Goal: Transaction & Acquisition: Purchase product/service

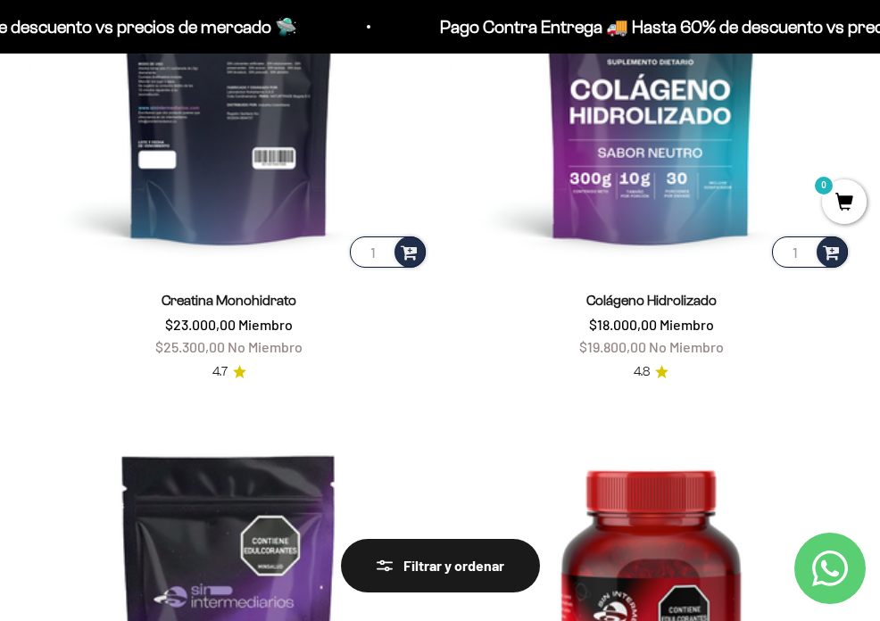
scroll to position [402, 0]
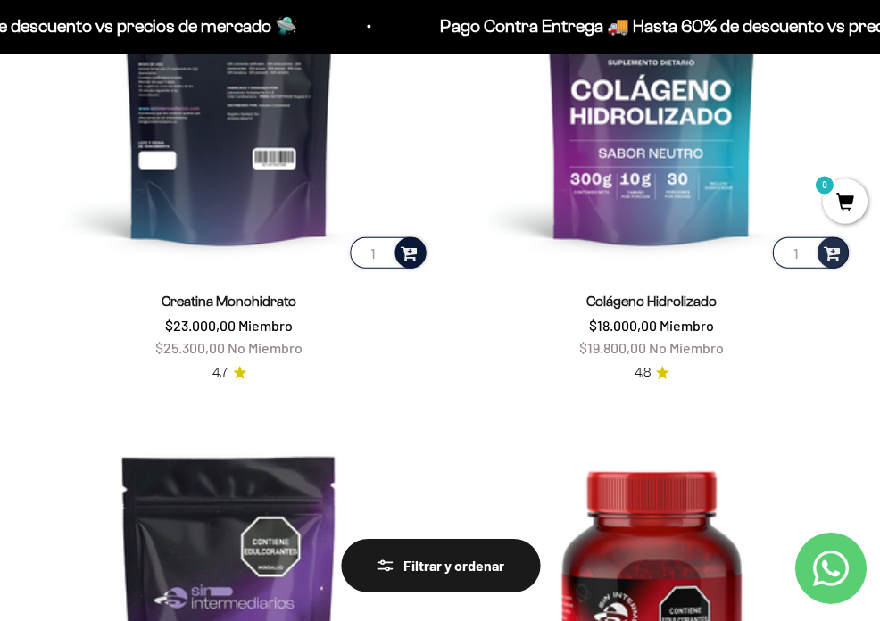
click at [410, 246] on span at bounding box center [409, 252] width 17 height 21
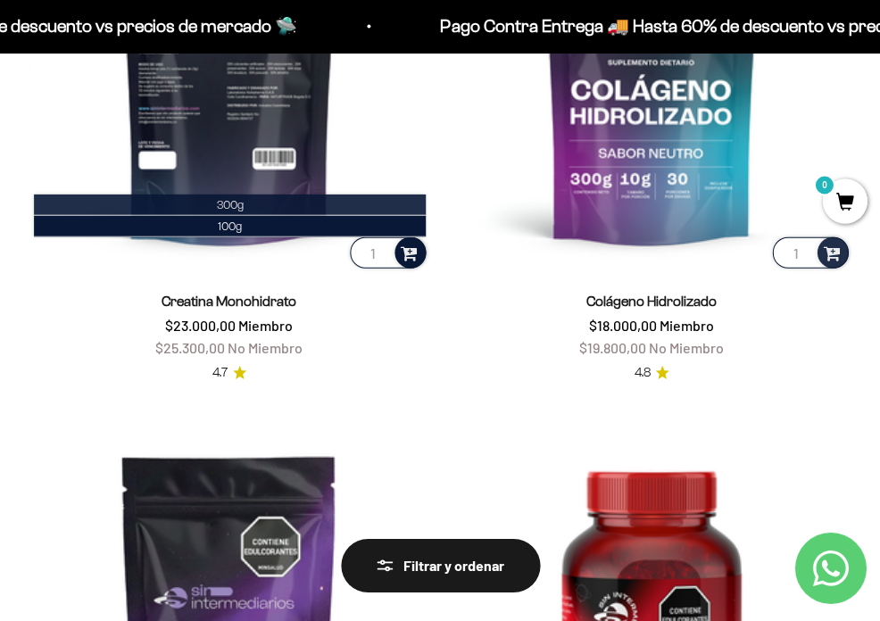
click at [244, 203] on span "300g" at bounding box center [230, 204] width 27 height 13
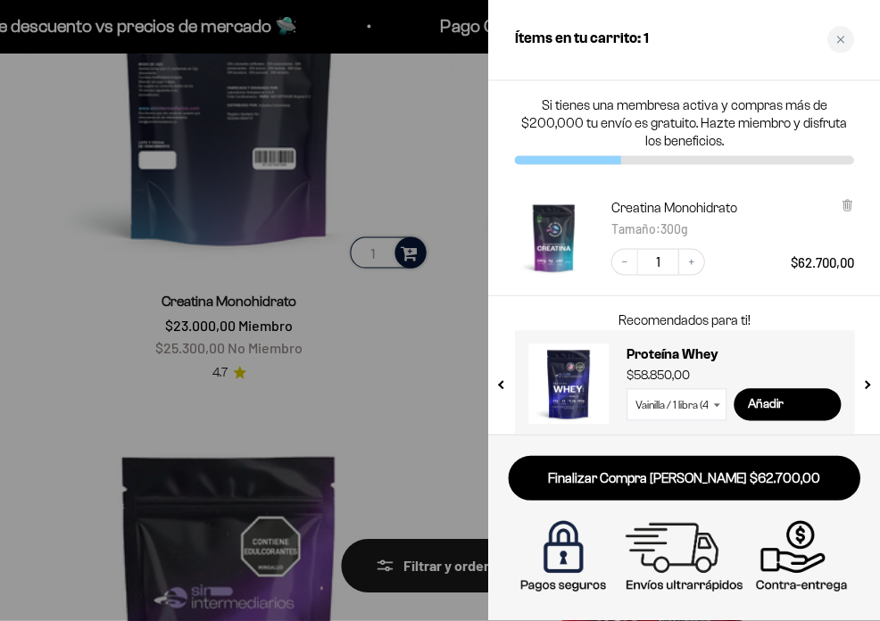
click at [397, 303] on div at bounding box center [440, 310] width 880 height 621
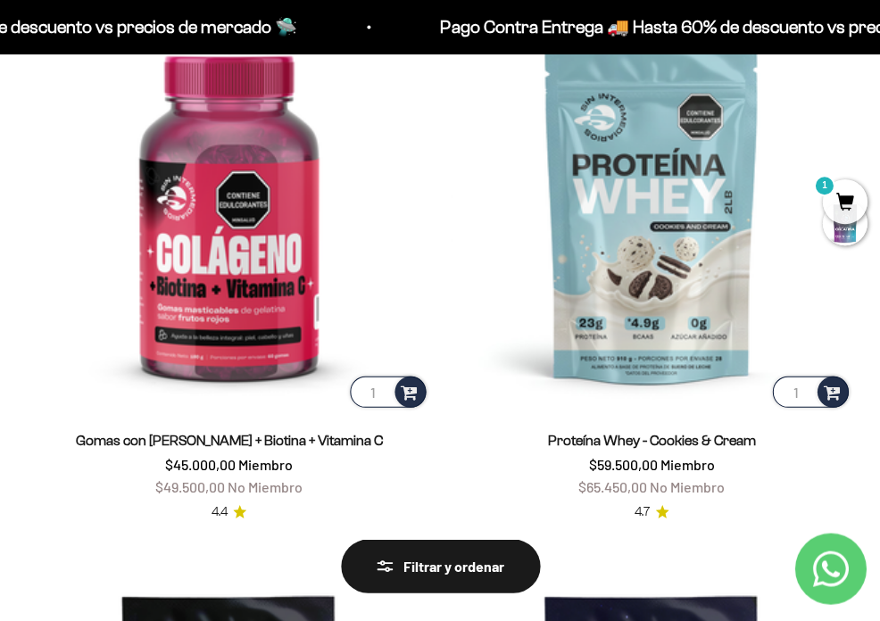
scroll to position [3037, 0]
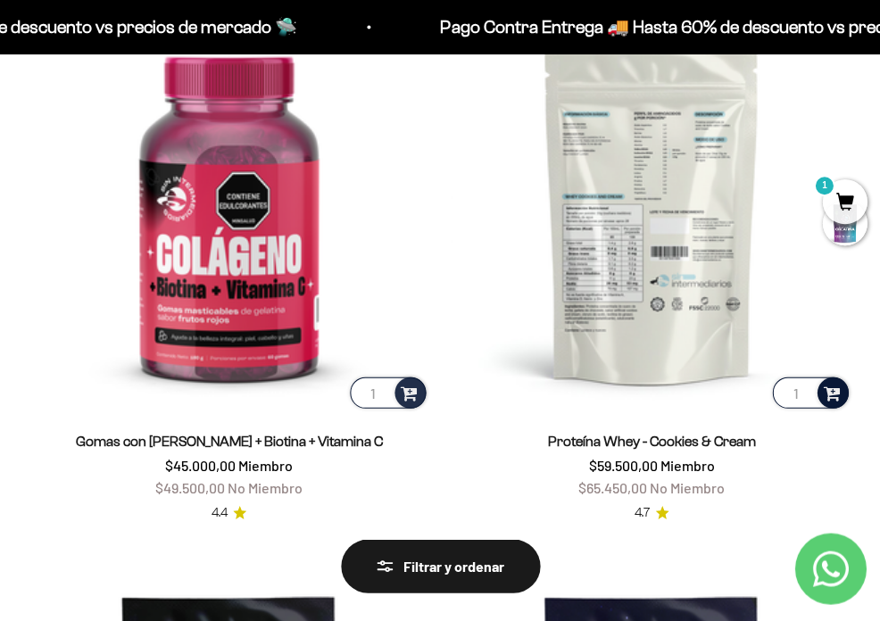
click at [833, 381] on span at bounding box center [831, 391] width 17 height 21
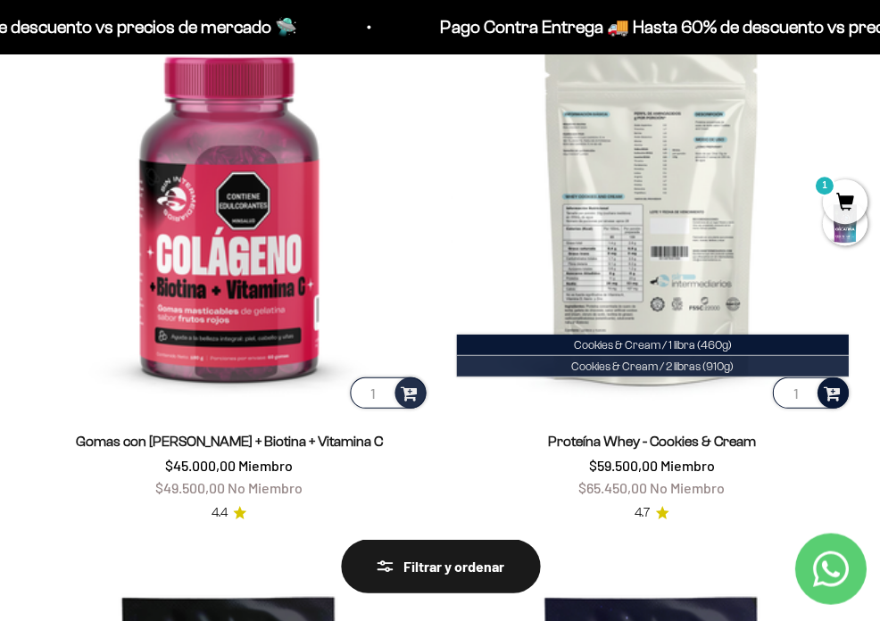
click at [702, 359] on span "Cookies & Cream / 2 libras (910g)" at bounding box center [652, 365] width 162 height 13
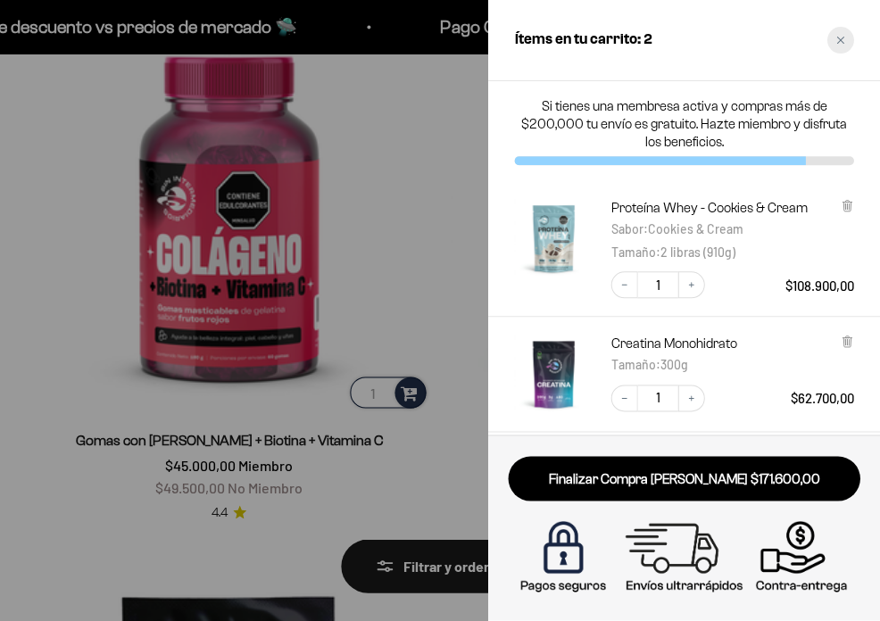
click at [838, 44] on icon "Close cart" at bounding box center [839, 40] width 9 height 9
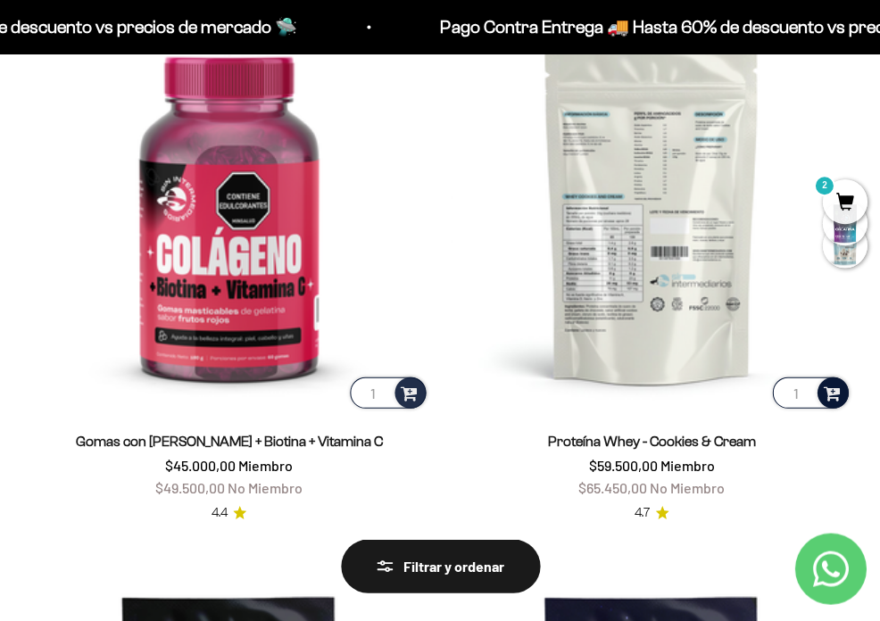
click at [830, 383] on span at bounding box center [831, 391] width 17 height 21
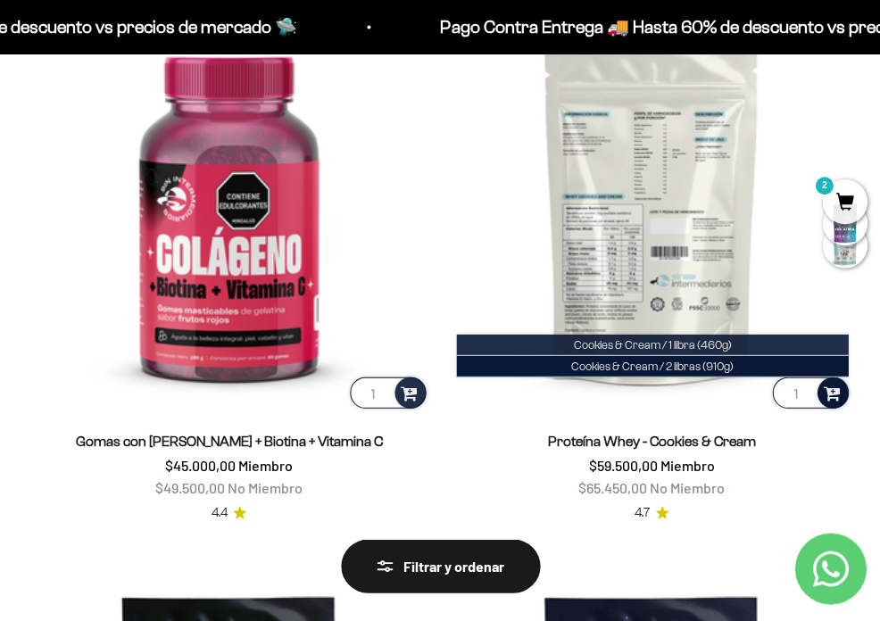
click at [737, 336] on li "Cookies & Cream / 1 libra (460g)" at bounding box center [652, 344] width 392 height 21
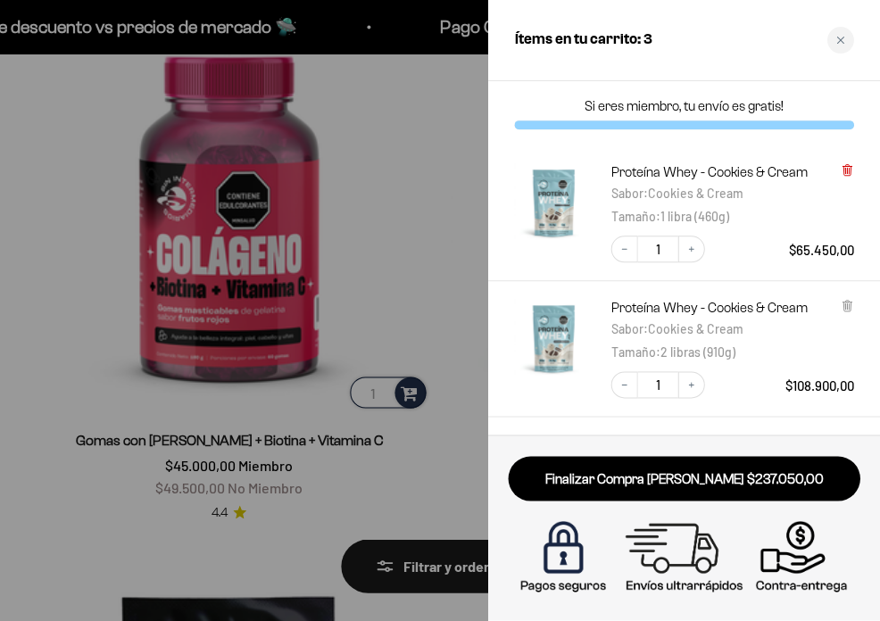
click at [846, 170] on icon at bounding box center [846, 168] width 4 height 9
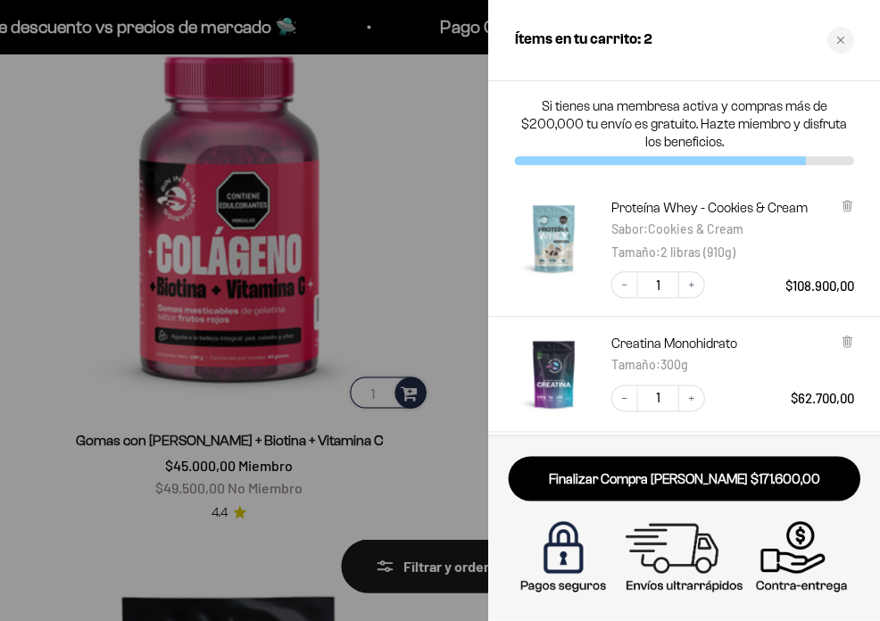
click at [452, 172] on div at bounding box center [440, 310] width 880 height 621
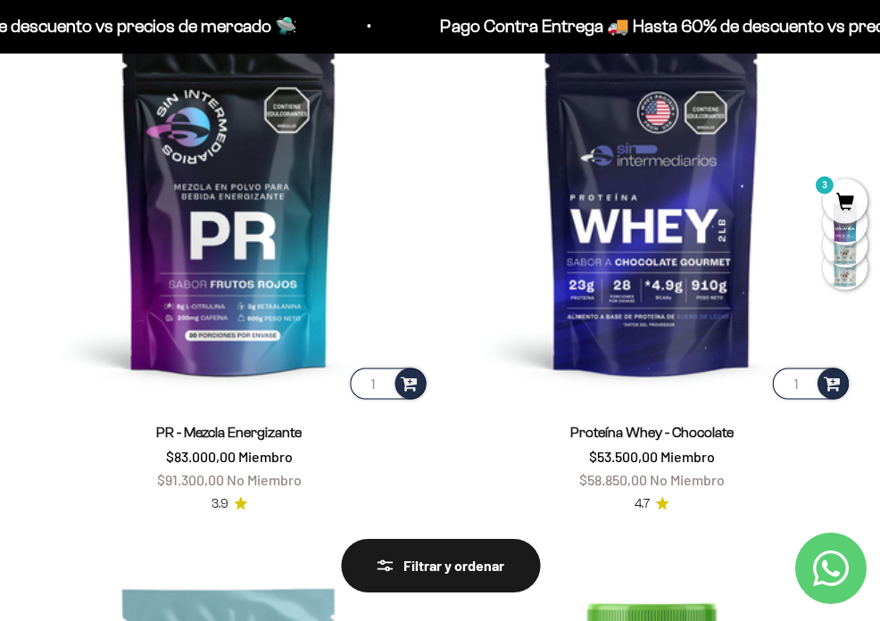
scroll to position [3601, 0]
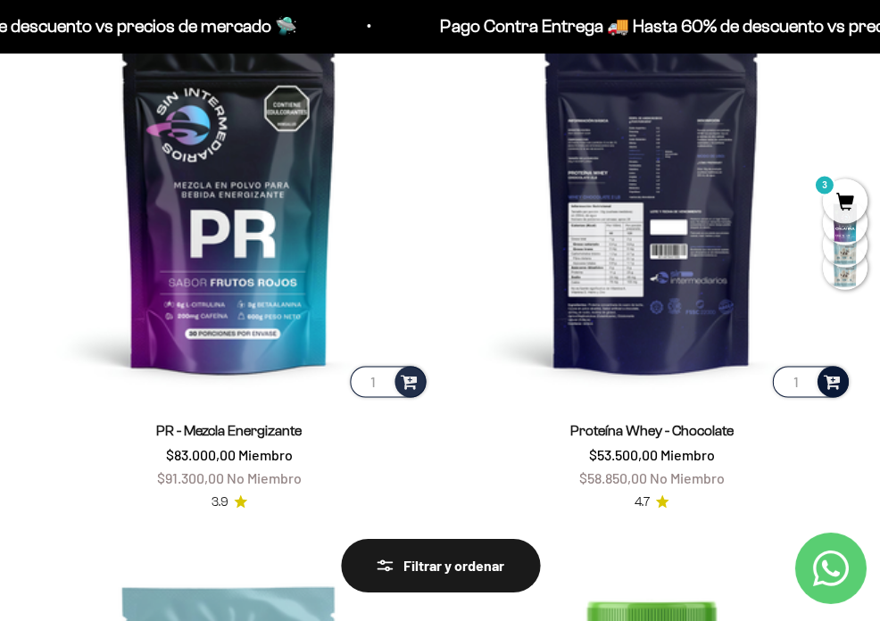
click at [829, 371] on span at bounding box center [831, 381] width 17 height 21
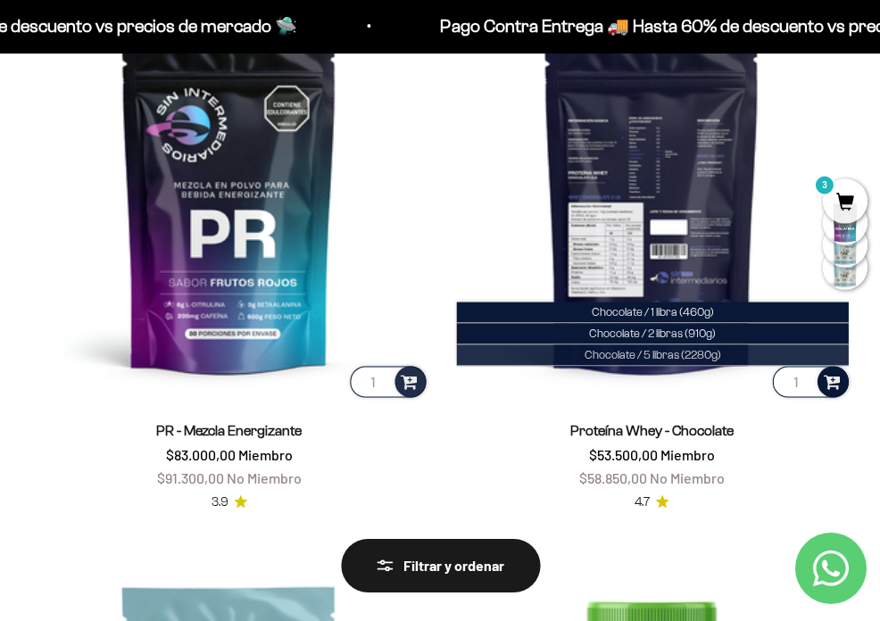
click at [716, 349] on span "Chocolate / 5 libras (2280g)" at bounding box center [652, 355] width 137 height 13
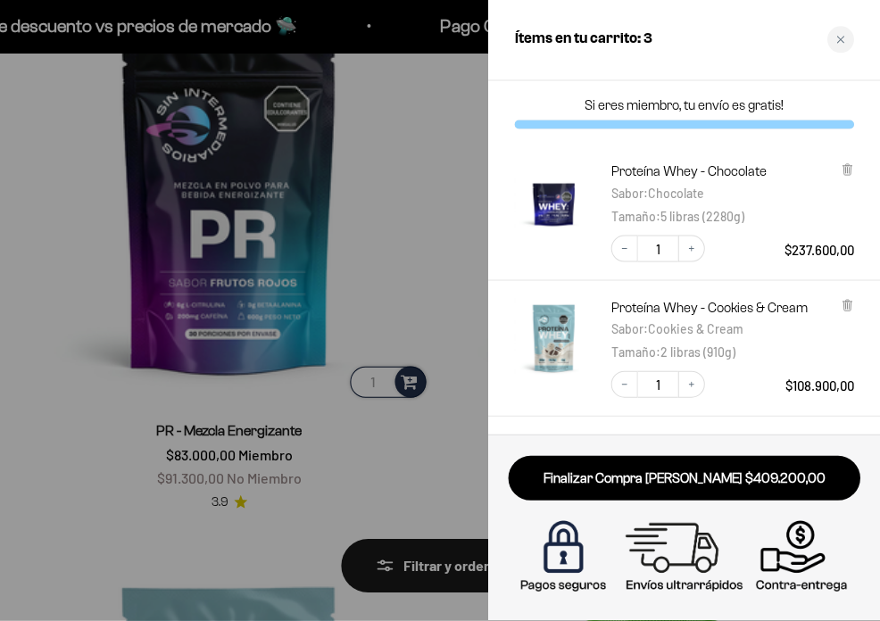
click at [407, 219] on div at bounding box center [440, 310] width 880 height 621
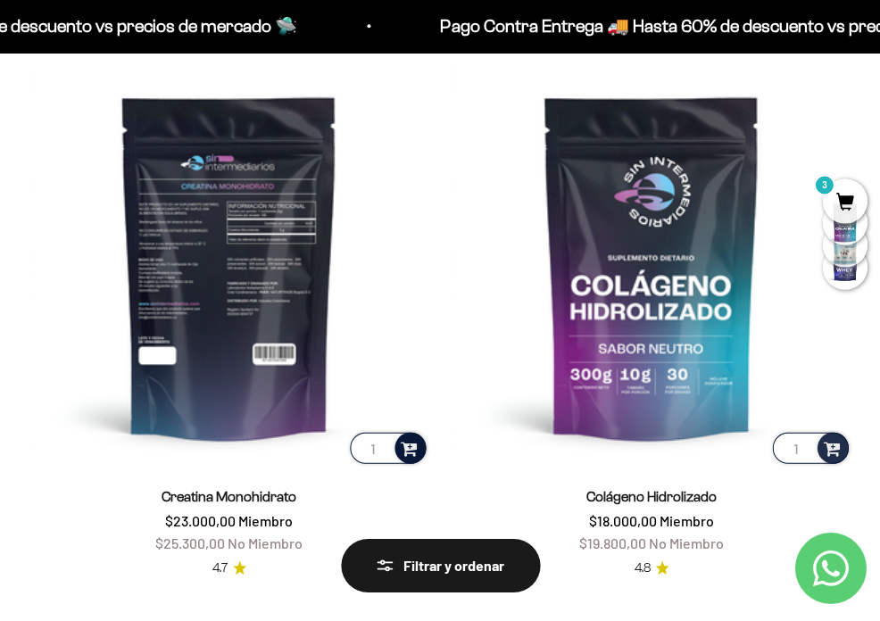
scroll to position [208, 0]
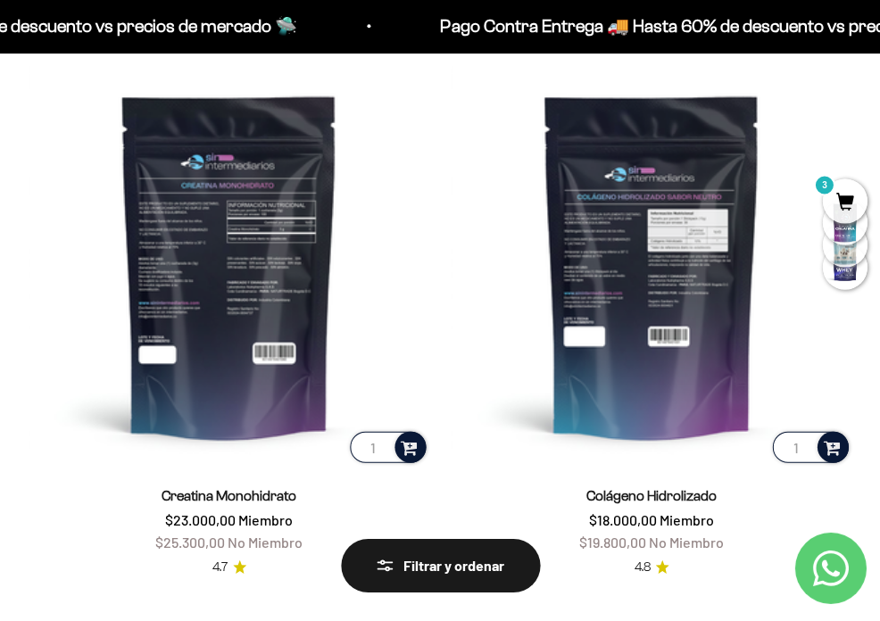
click at [828, 448] on span at bounding box center [831, 446] width 17 height 21
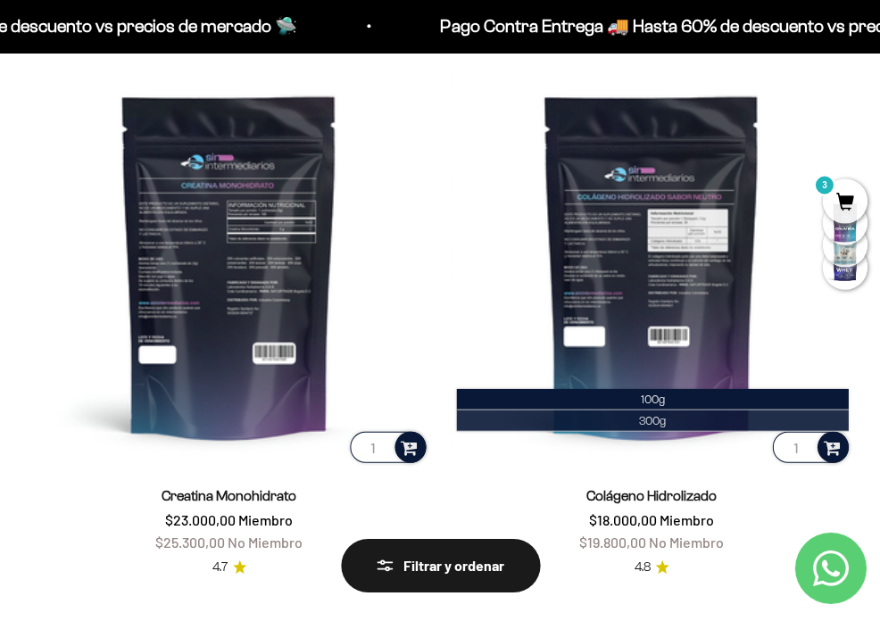
click at [692, 418] on li "300g" at bounding box center [652, 420] width 392 height 21
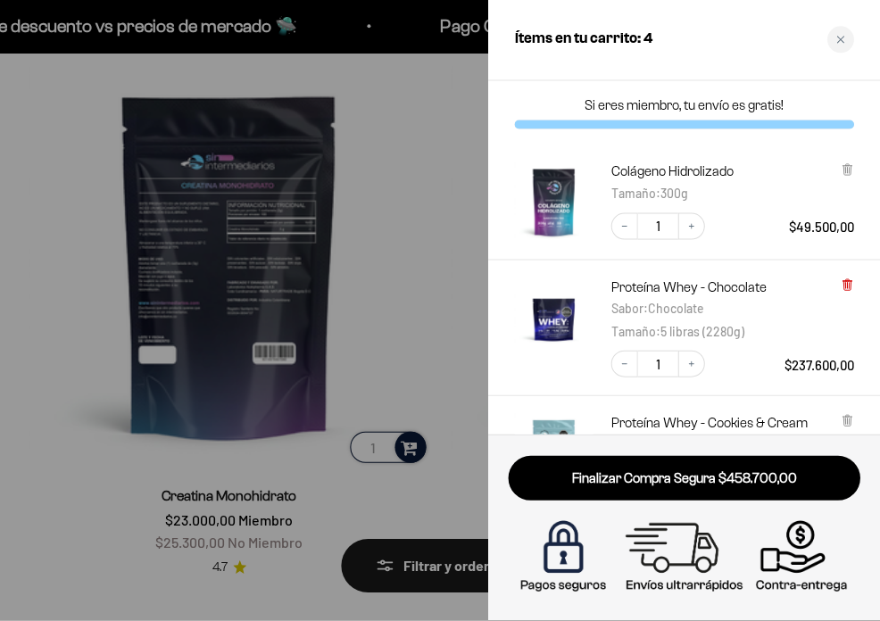
click at [848, 282] on icon at bounding box center [845, 285] width 7 height 9
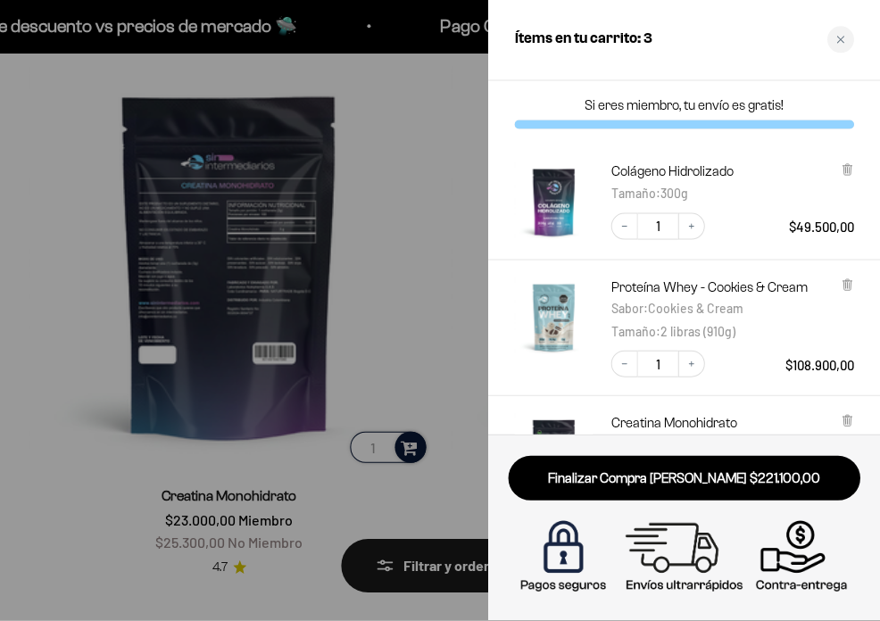
click at [440, 290] on div at bounding box center [440, 310] width 880 height 621
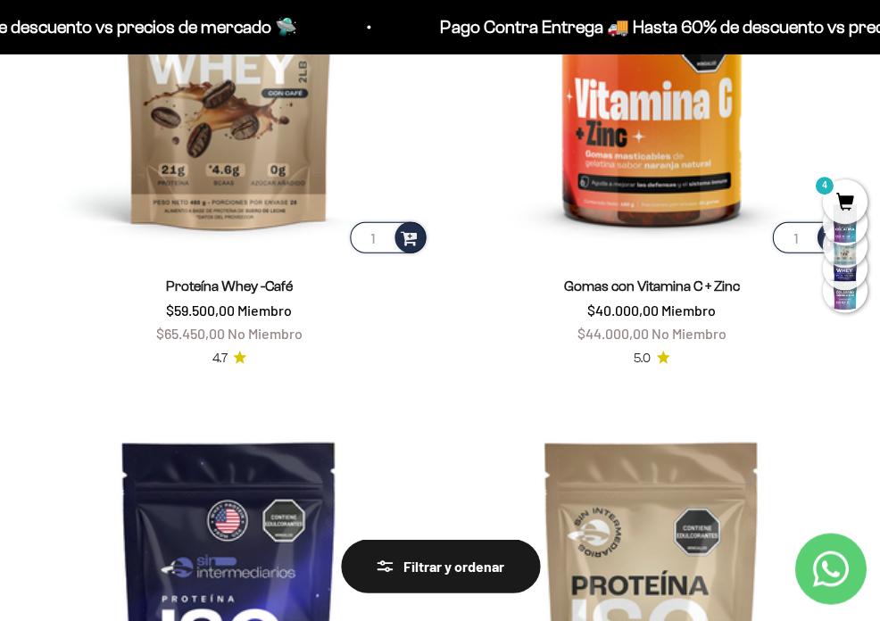
scroll to position [4848, 0]
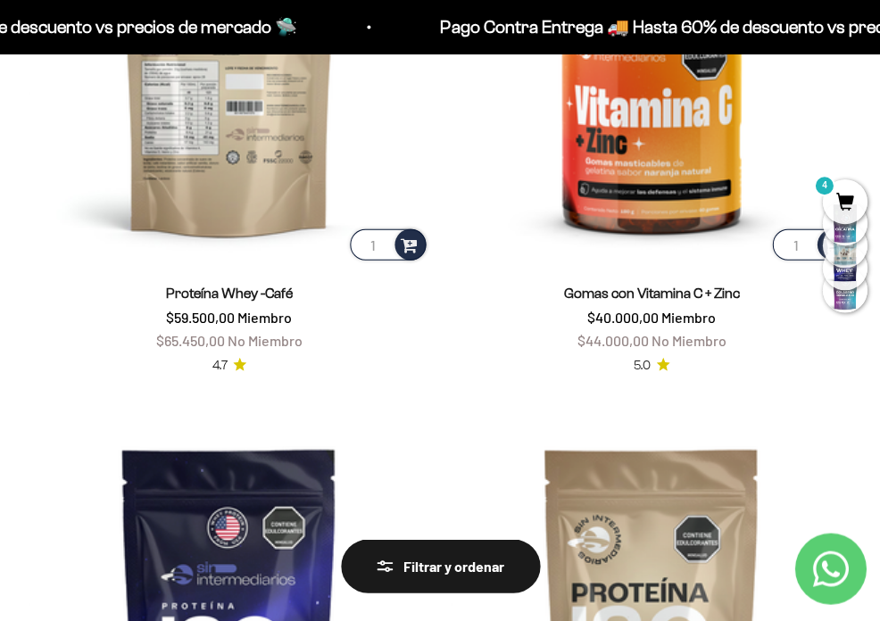
click at [392, 231] on input "1" at bounding box center [388, 243] width 76 height 31
click at [410, 233] on span at bounding box center [409, 243] width 17 height 21
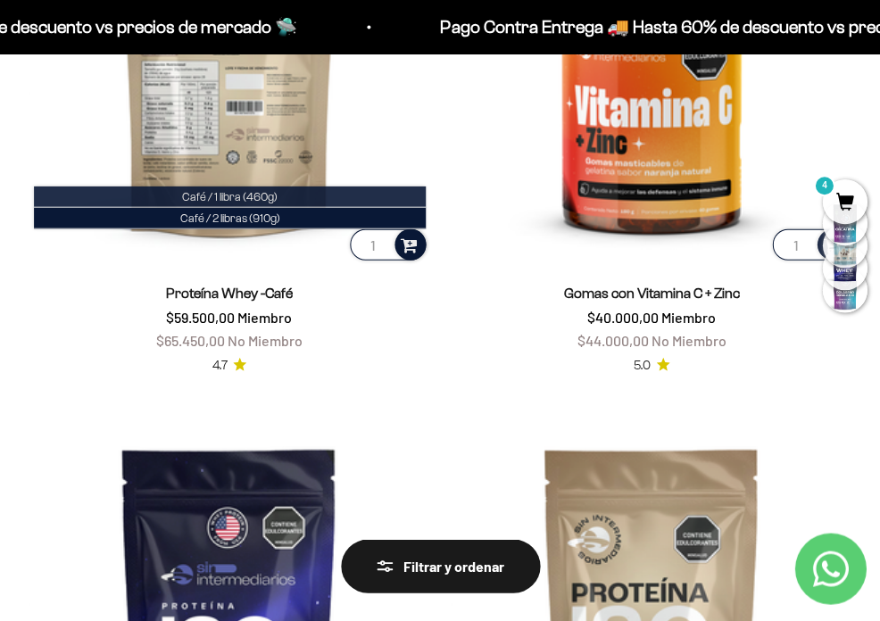
click at [253, 189] on span "Café / 1 libra (460g)" at bounding box center [229, 195] width 95 height 13
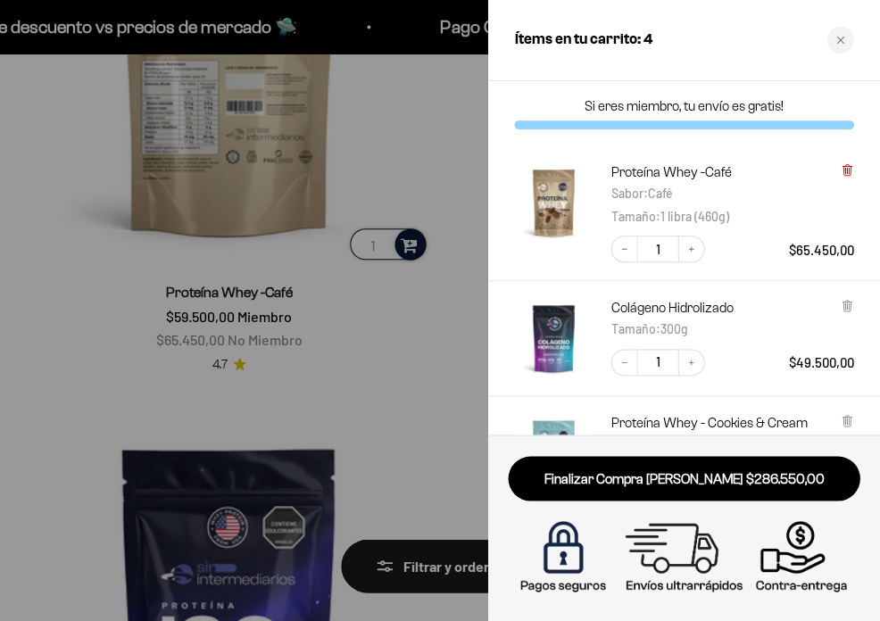
click at [845, 167] on icon at bounding box center [845, 170] width 7 height 9
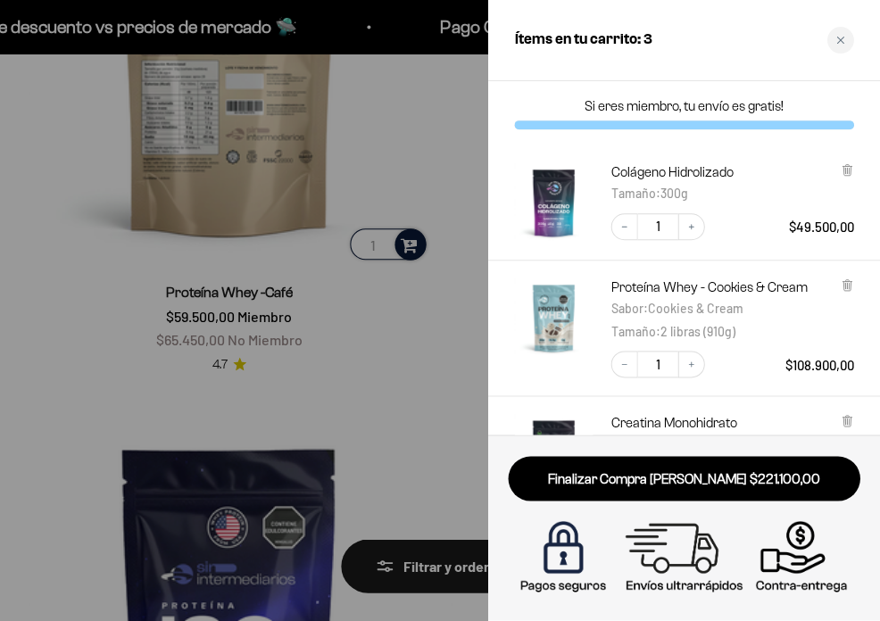
click at [406, 231] on div at bounding box center [440, 310] width 880 height 621
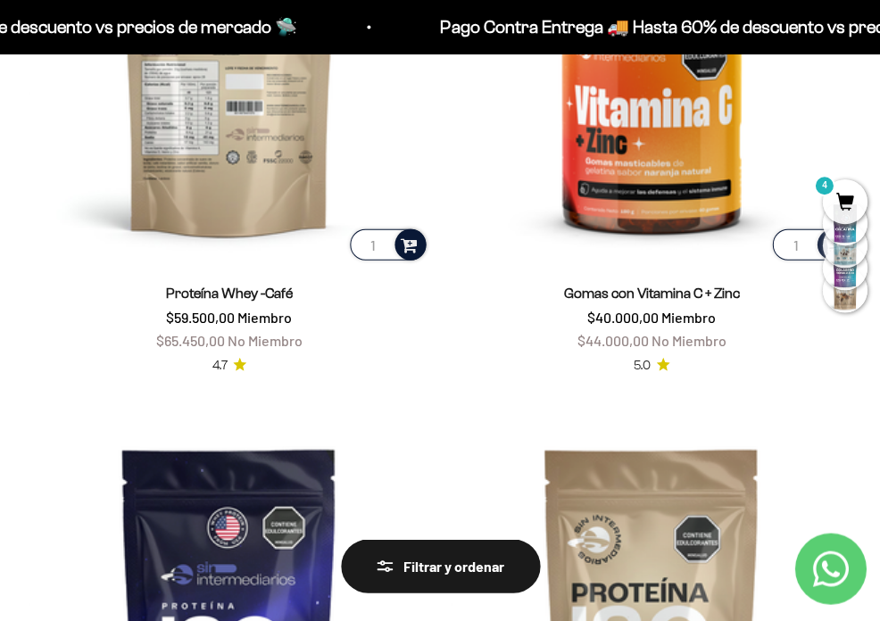
click at [412, 233] on span at bounding box center [409, 243] width 17 height 21
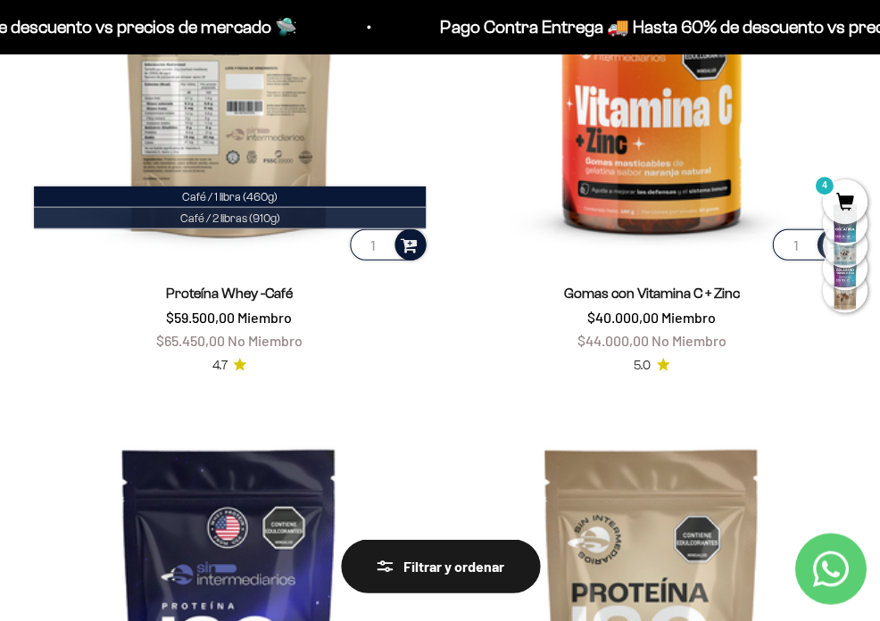
click at [344, 207] on li "Café / 2 libras (910g)" at bounding box center [230, 217] width 392 height 21
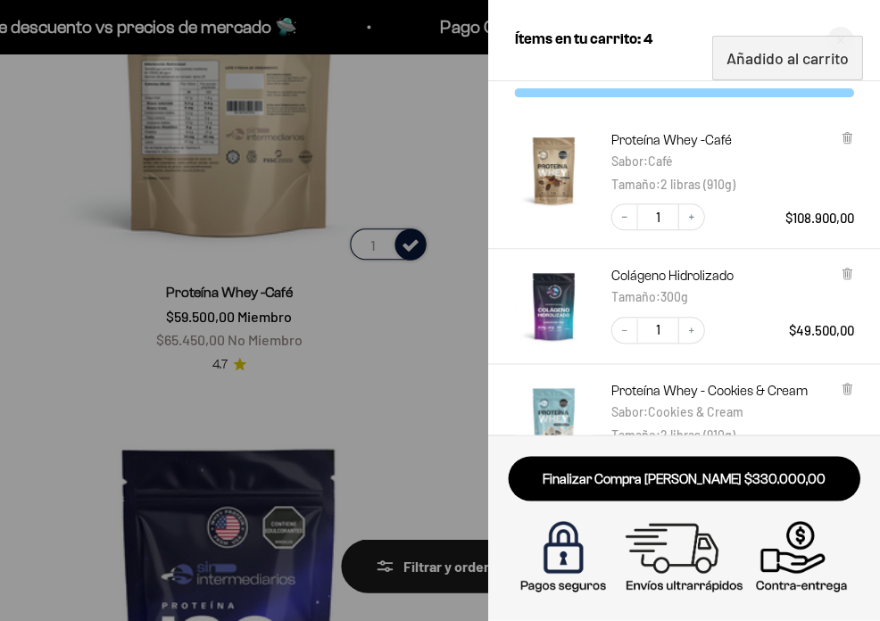
scroll to position [44, 0]
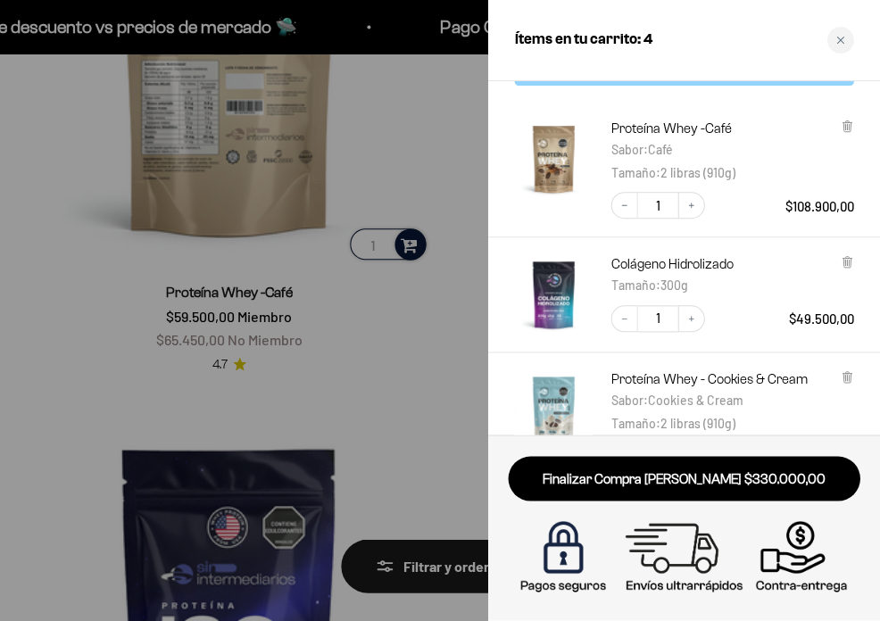
click at [365, 361] on div at bounding box center [440, 310] width 880 height 621
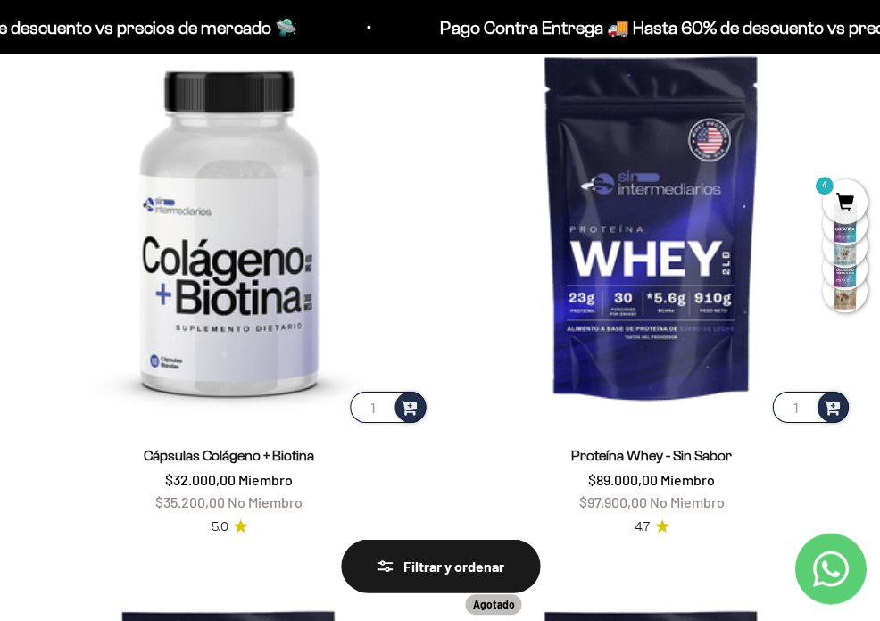
scroll to position [5684, 0]
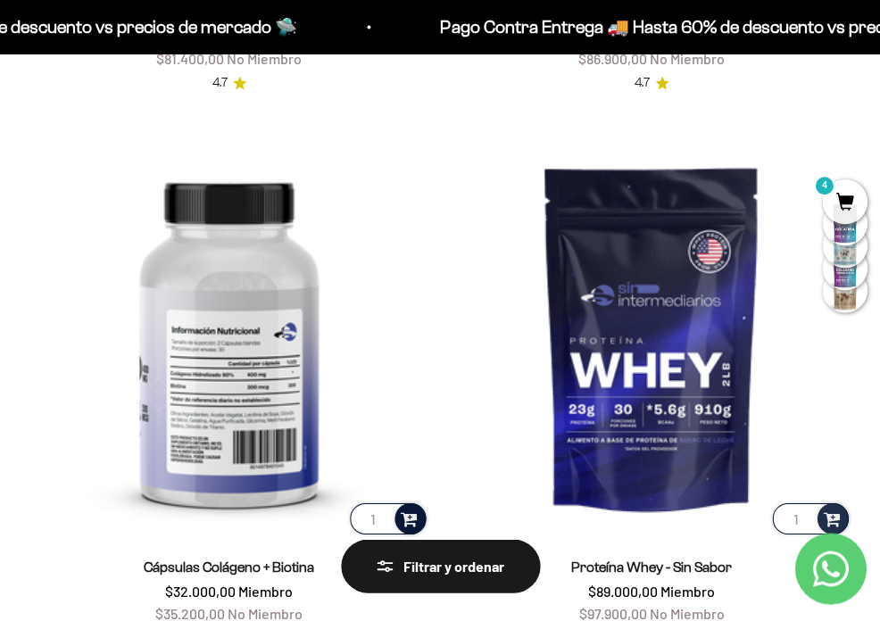
click at [413, 507] on span at bounding box center [409, 517] width 17 height 21
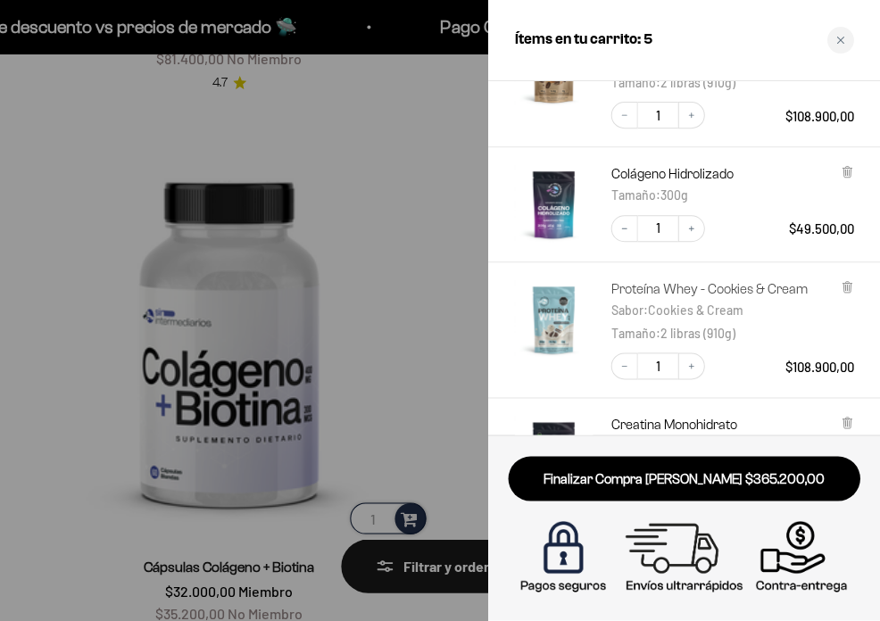
scroll to position [236, 0]
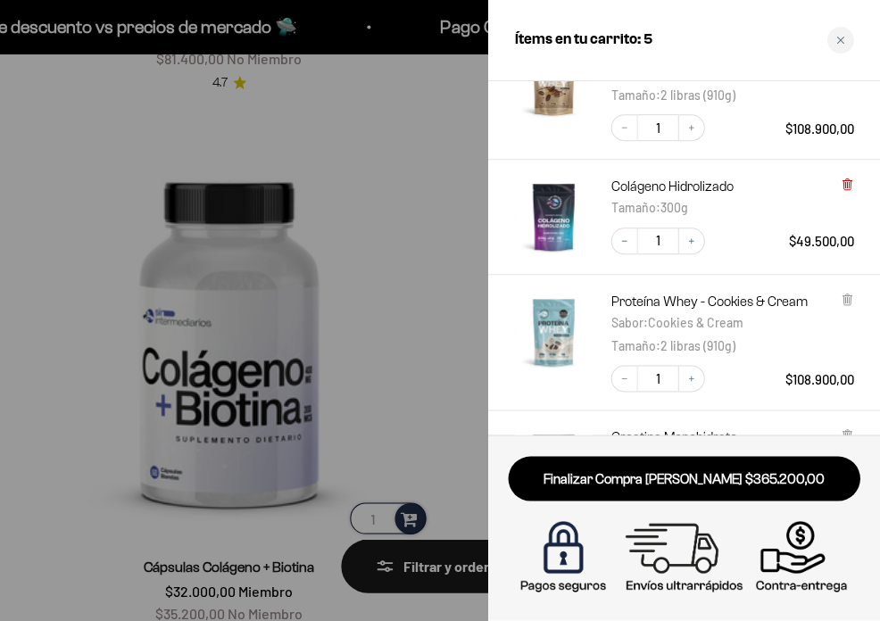
click at [846, 185] on icon at bounding box center [846, 183] width 4 height 9
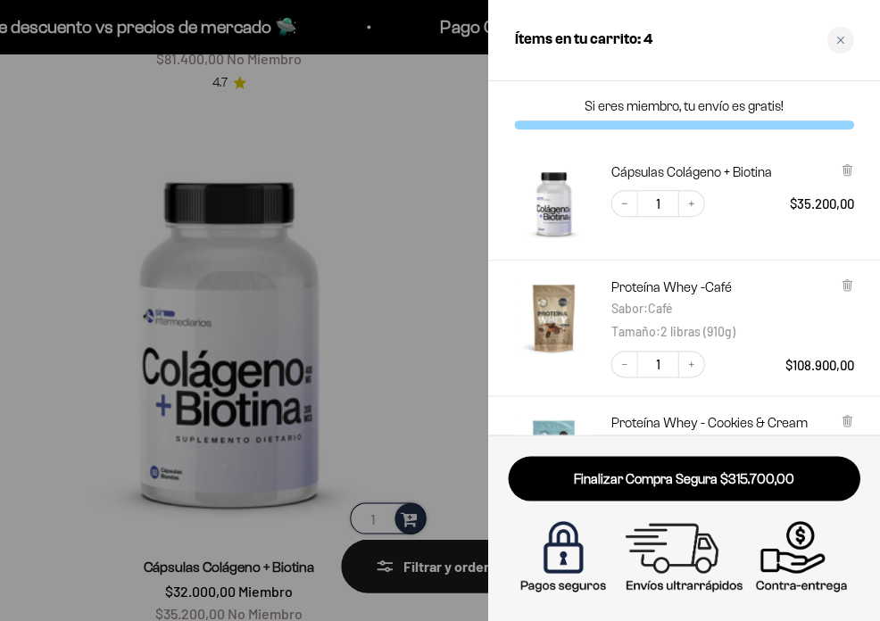
scroll to position [0, 0]
click at [315, 335] on div at bounding box center [440, 310] width 880 height 621
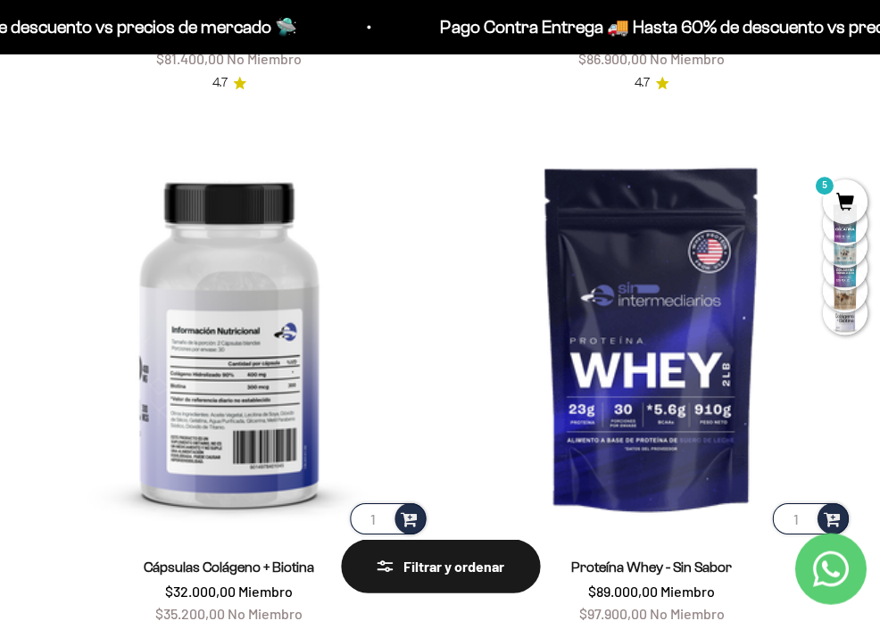
click at [239, 355] on img at bounding box center [229, 337] width 401 height 401
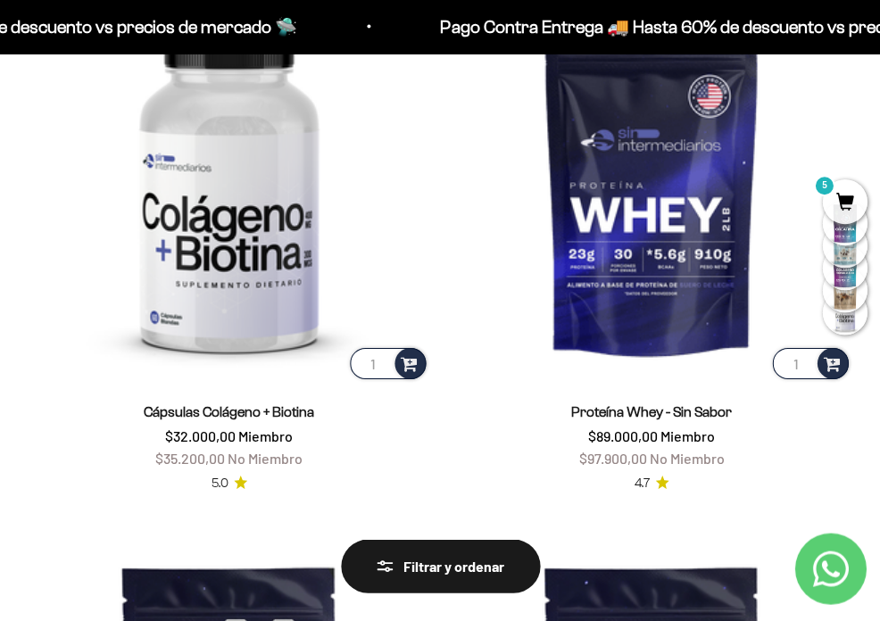
scroll to position [5836, 0]
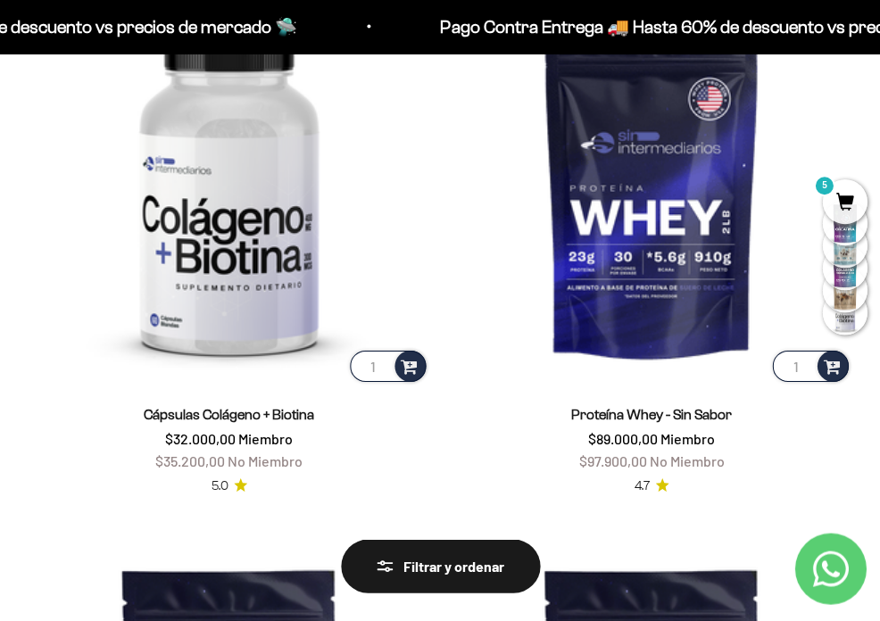
click at [849, 200] on span "5" at bounding box center [844, 201] width 45 height 45
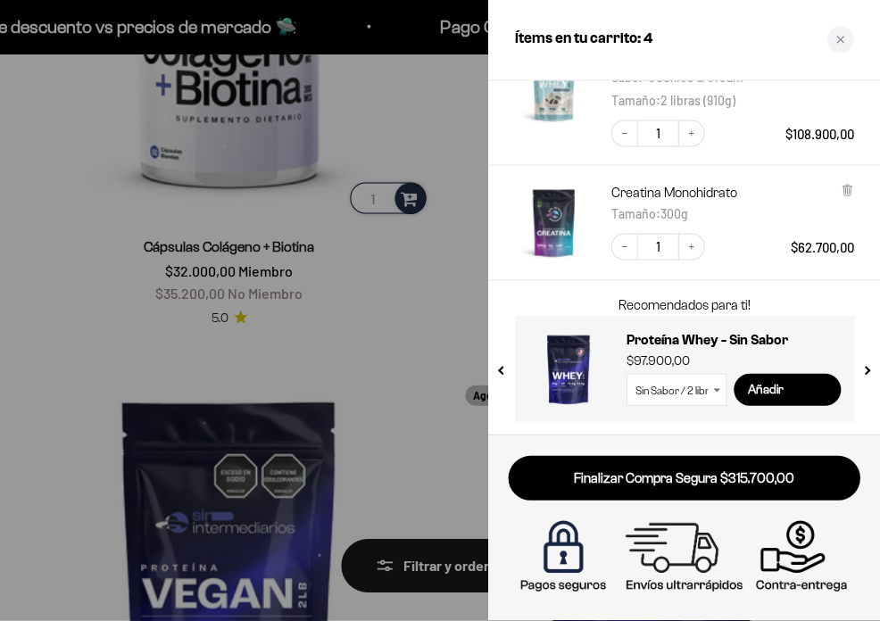
scroll to position [6005, 0]
click at [351, 316] on div at bounding box center [440, 310] width 880 height 621
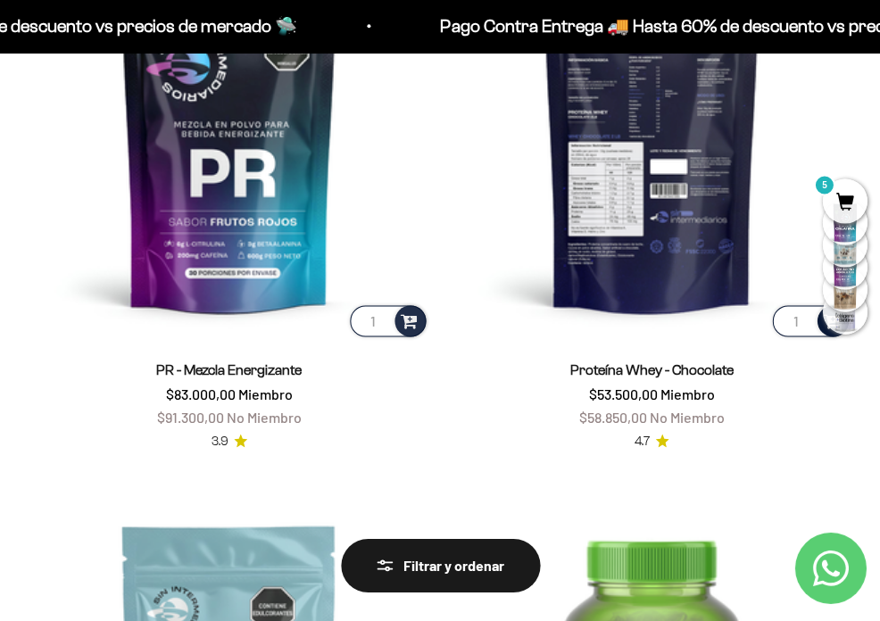
scroll to position [3669, 0]
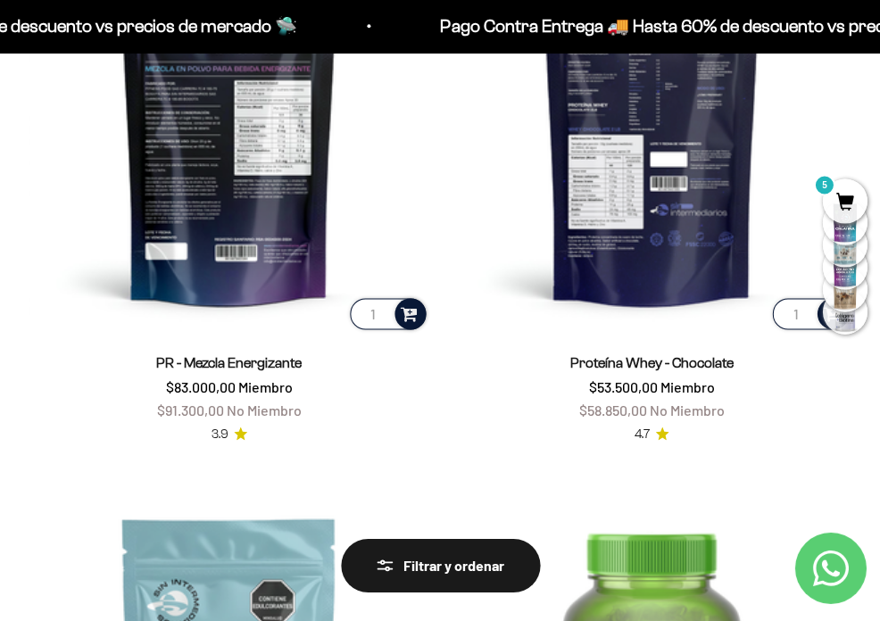
click at [410, 303] on span at bounding box center [409, 313] width 17 height 21
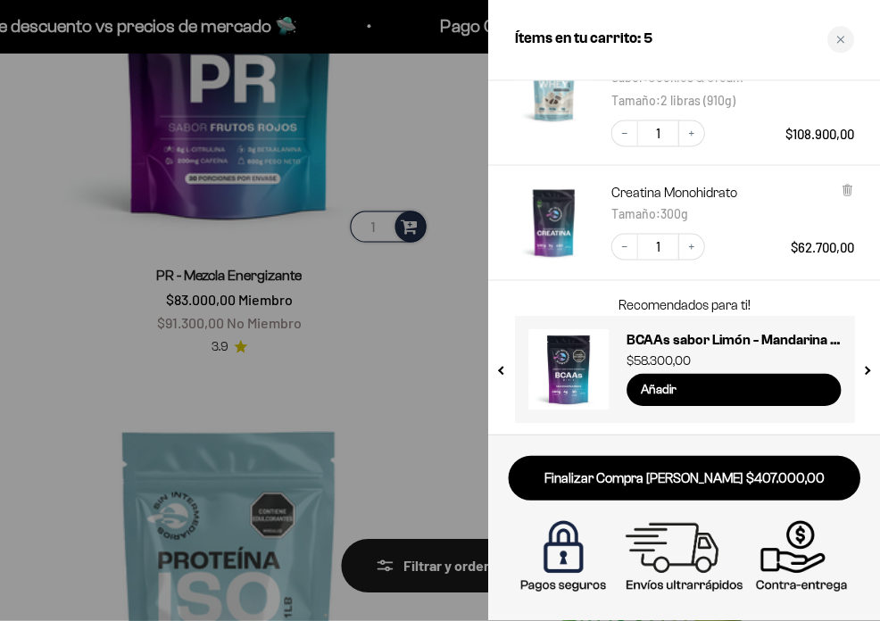
scroll to position [3770, 0]
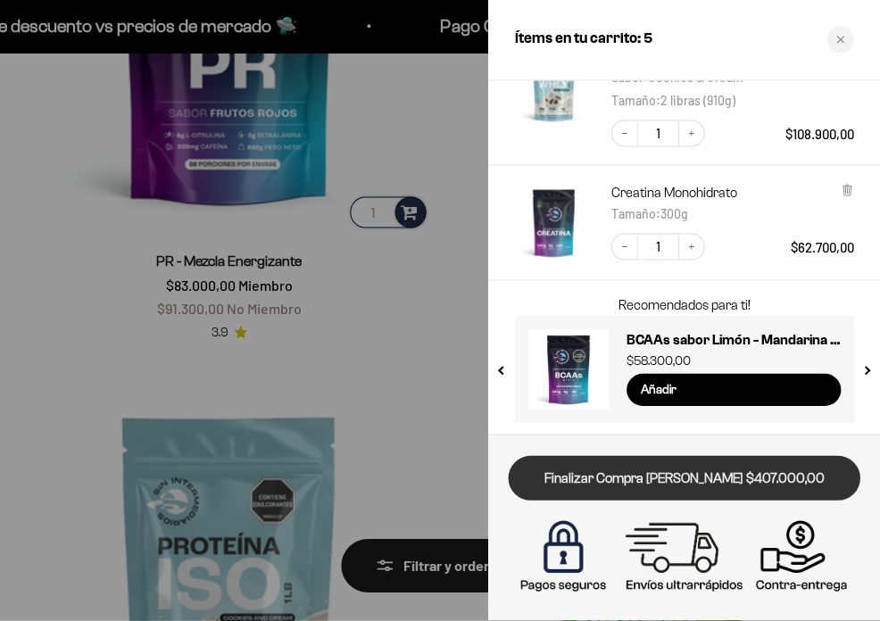
click at [675, 478] on link "Finalizar Compra Segura $407.000,00" at bounding box center [684, 479] width 352 height 46
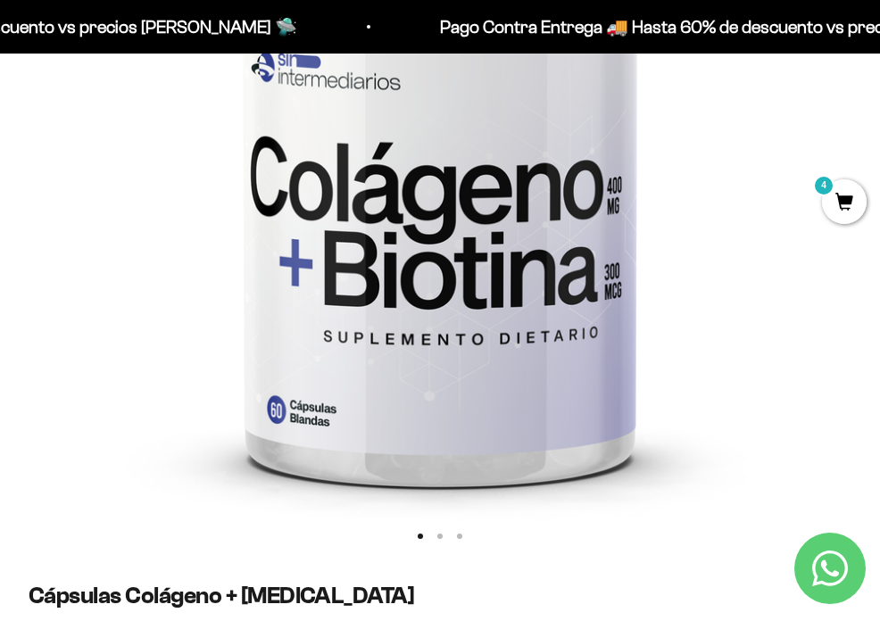
scroll to position [544, 0]
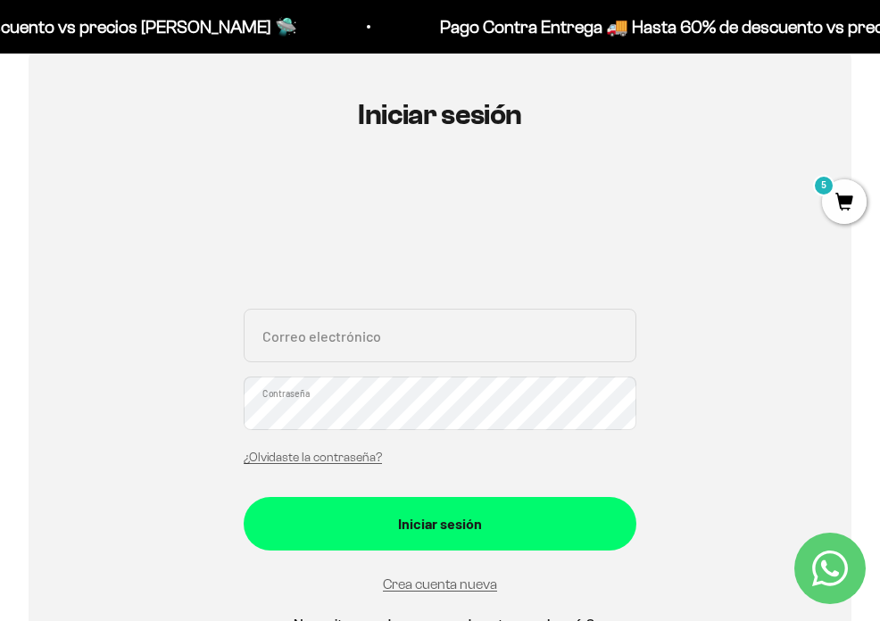
scroll to position [178, 0]
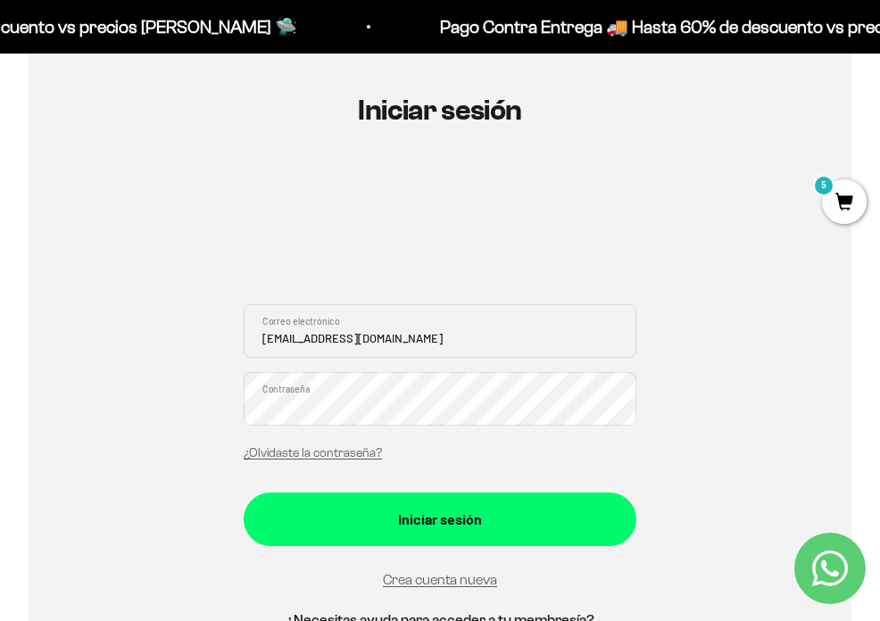
type input "juliabadia017@gmail.com"
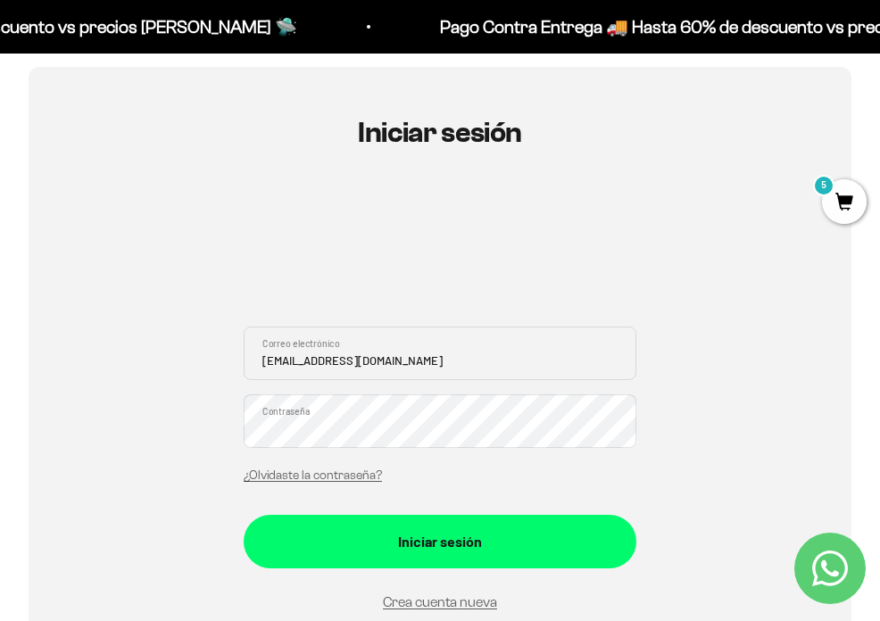
scroll to position [157, 0]
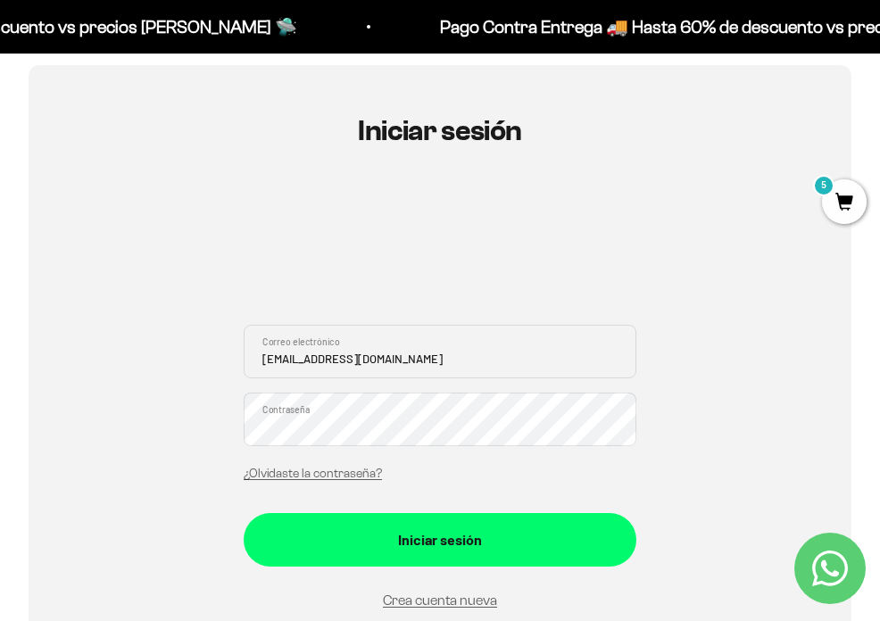
click at [596, 461] on div "juliabadia017@gmail.com Correo electrónico Contraseña ¿Olvidaste la contraseña?" at bounding box center [440, 408] width 393 height 166
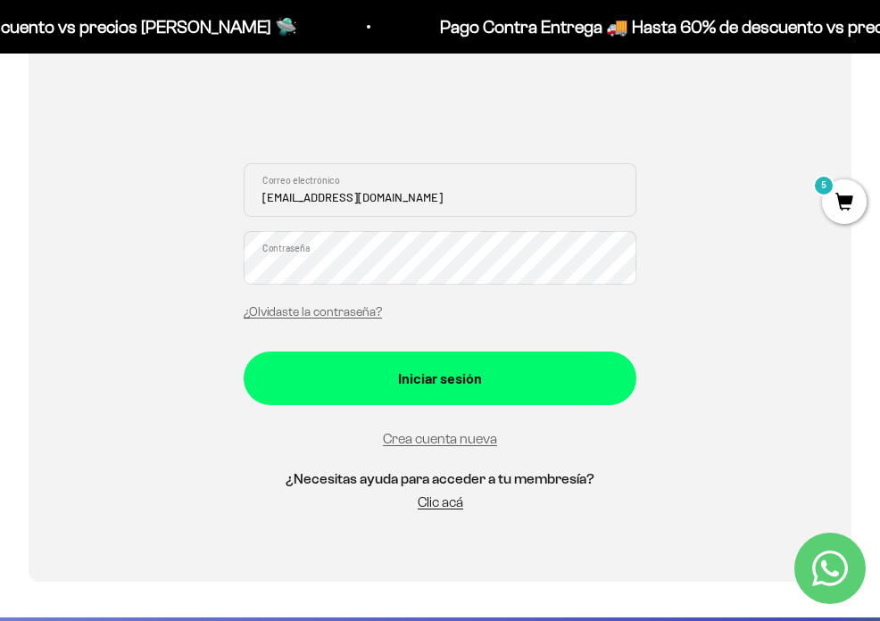
scroll to position [321, 0]
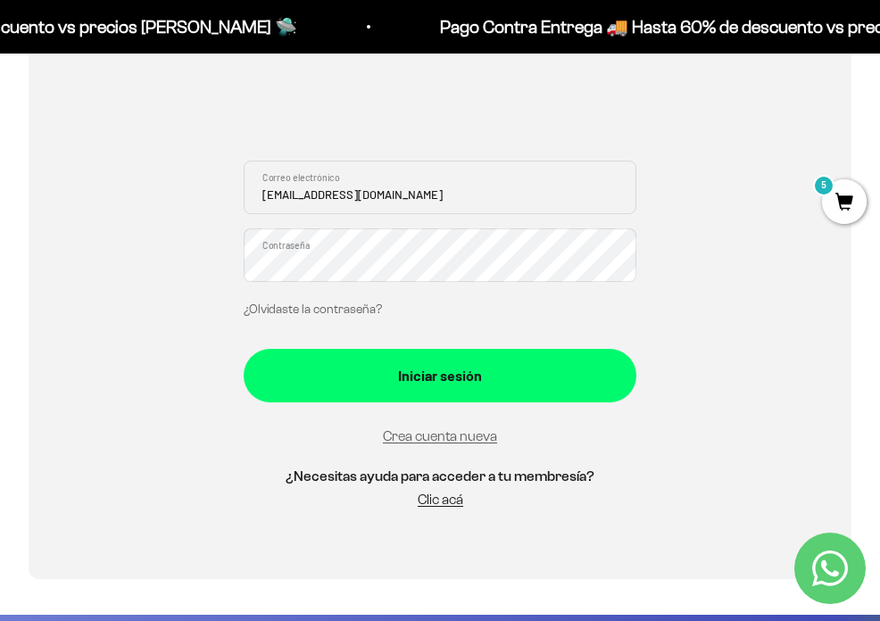
click at [315, 309] on link "¿Olvidaste la contraseña?" at bounding box center [313, 309] width 138 height 13
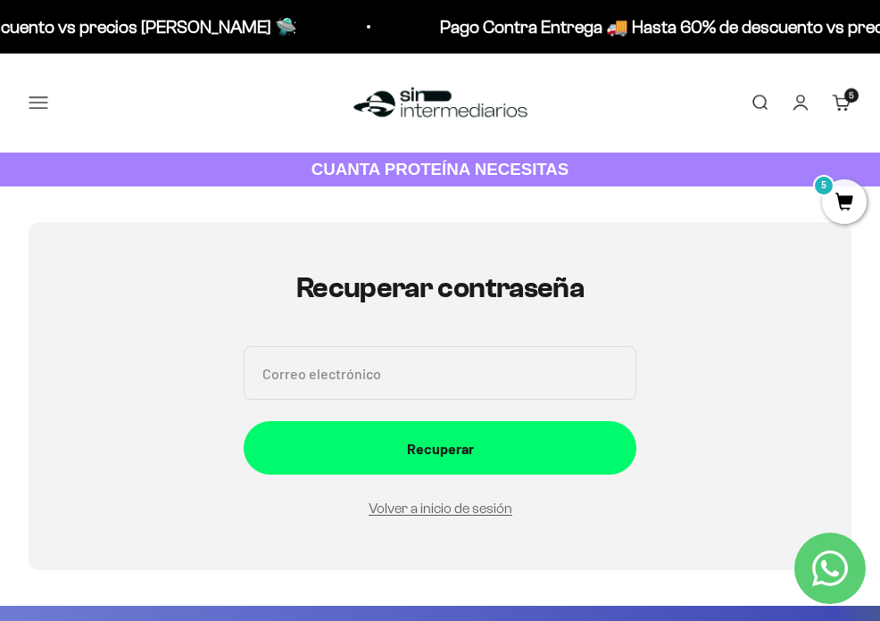
scroll to position [0, 0]
click at [296, 377] on input "Correo electrónico" at bounding box center [440, 373] width 393 height 54
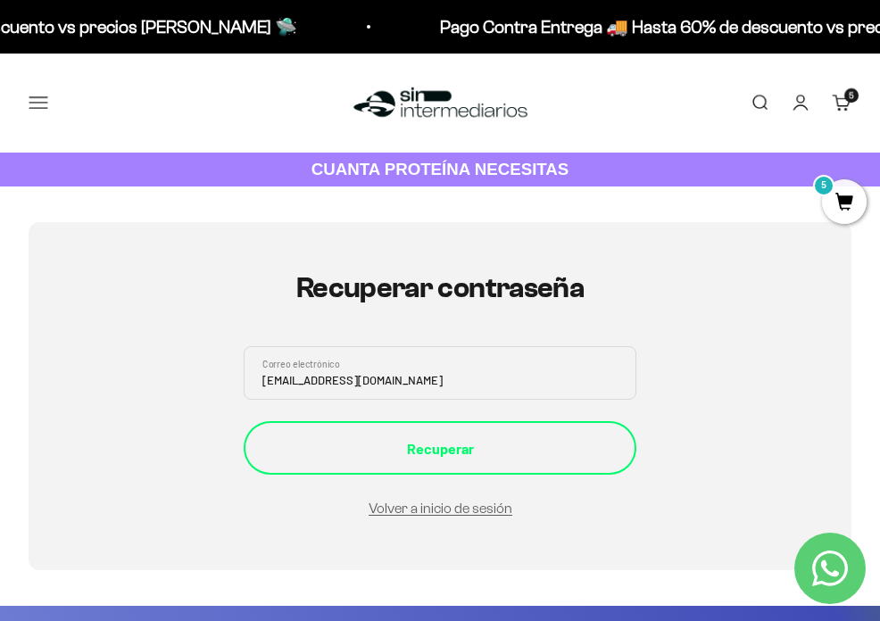
type input "juliabadia017@gmail.com"
click at [449, 447] on div "Recuperar" at bounding box center [439, 448] width 321 height 23
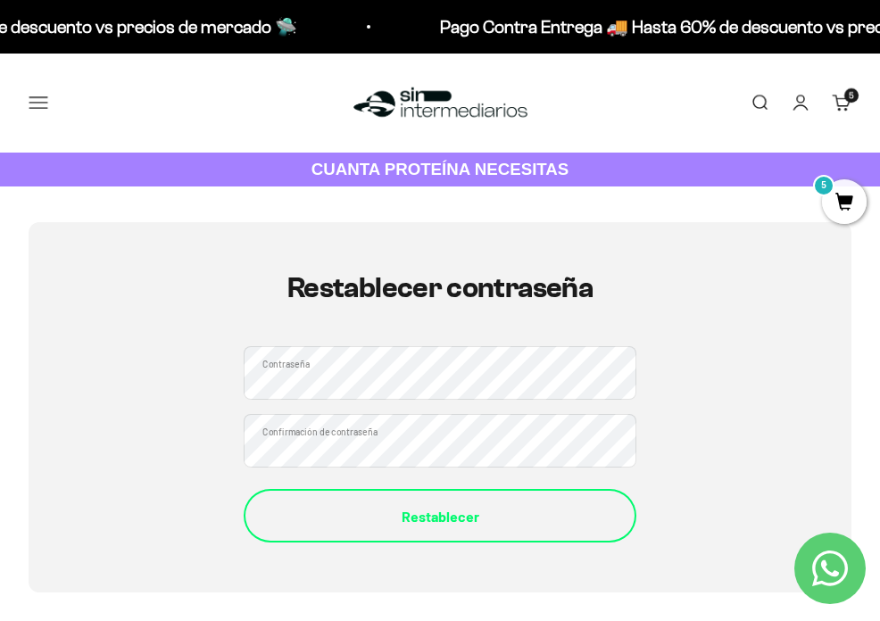
click at [410, 529] on button "Restablecer" at bounding box center [440, 516] width 393 height 54
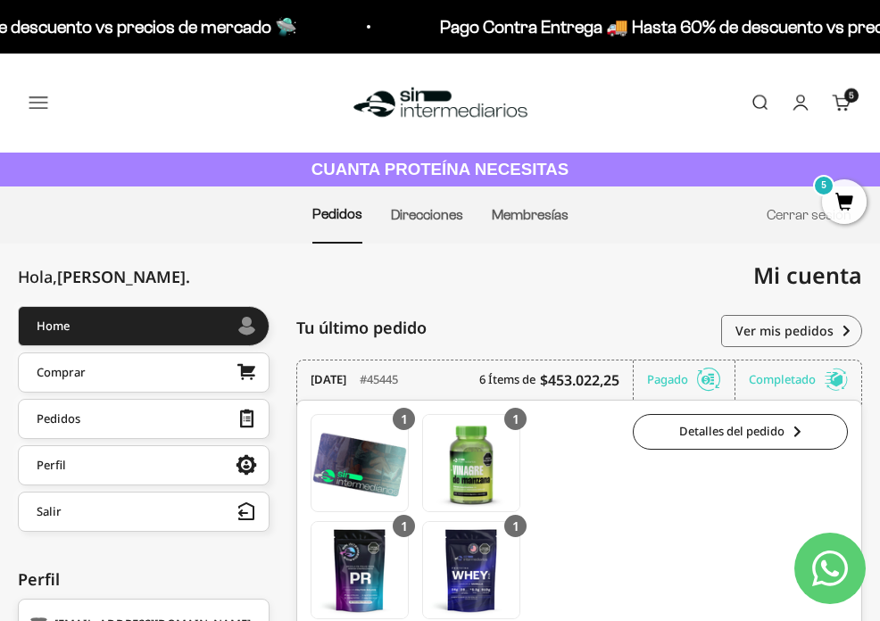
click at [843, 198] on span "5" at bounding box center [844, 201] width 45 height 45
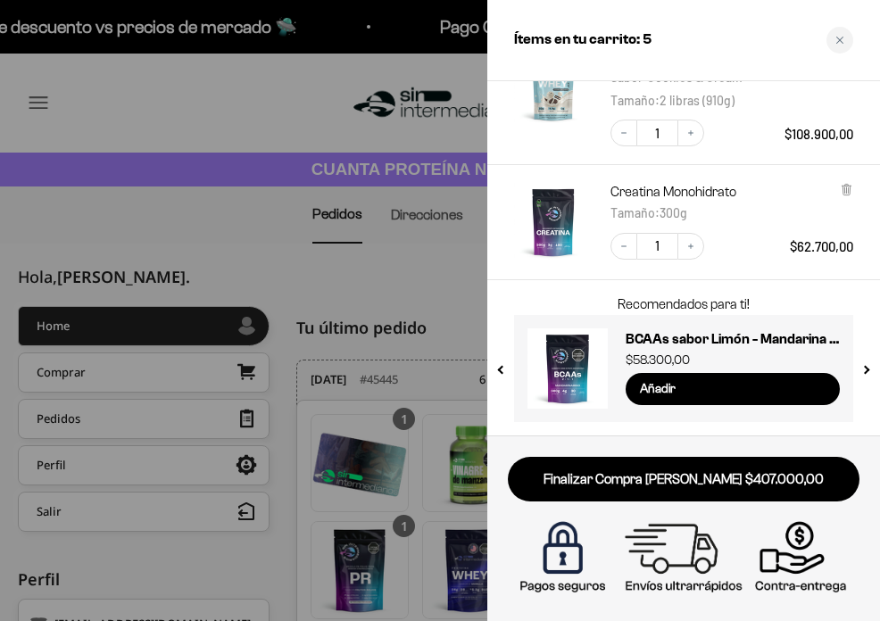
scroll to position [480, 0]
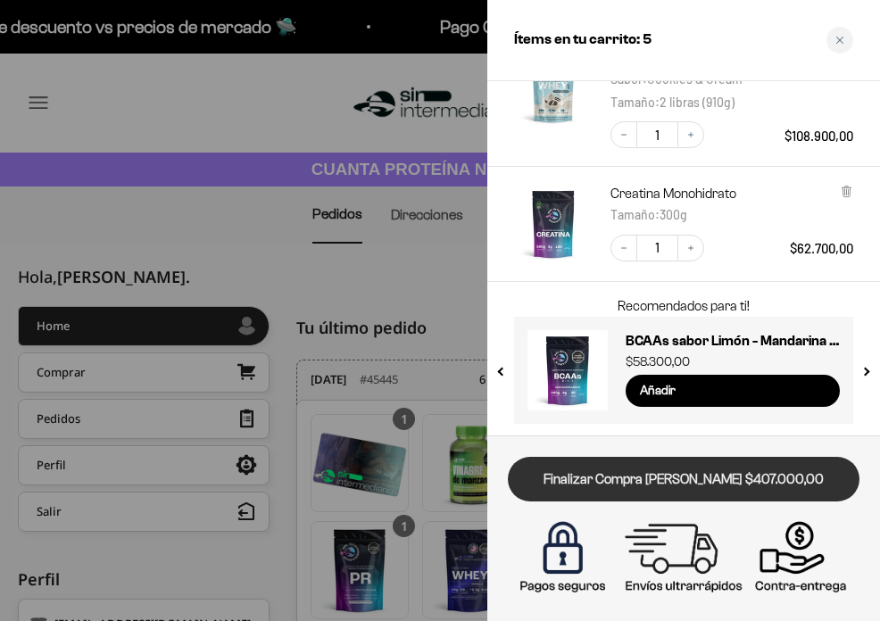
click at [661, 477] on link "Finalizar Compra [PERSON_NAME] $407.000,00" at bounding box center [684, 480] width 352 height 46
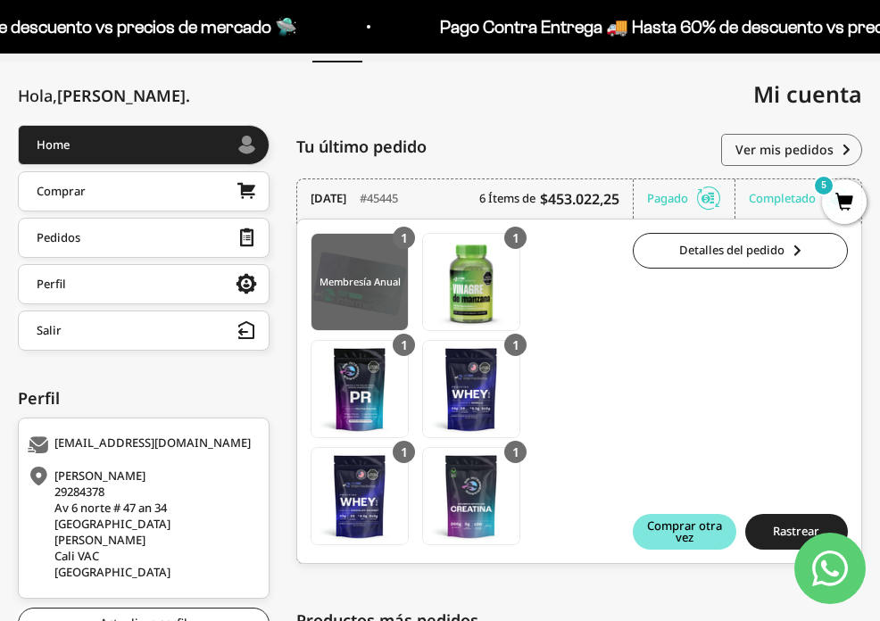
scroll to position [187, 0]
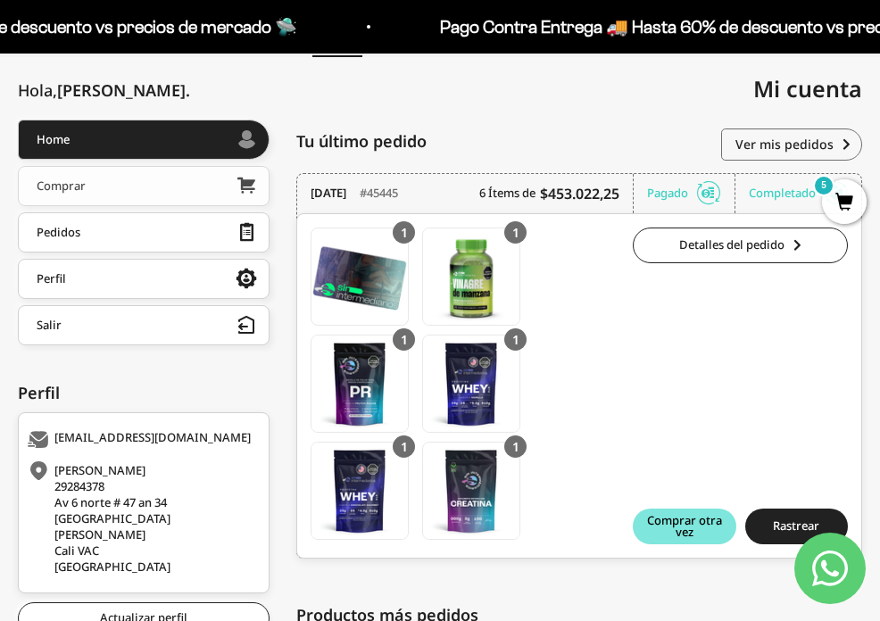
click at [68, 187] on div "Comprar" at bounding box center [61, 185] width 49 height 12
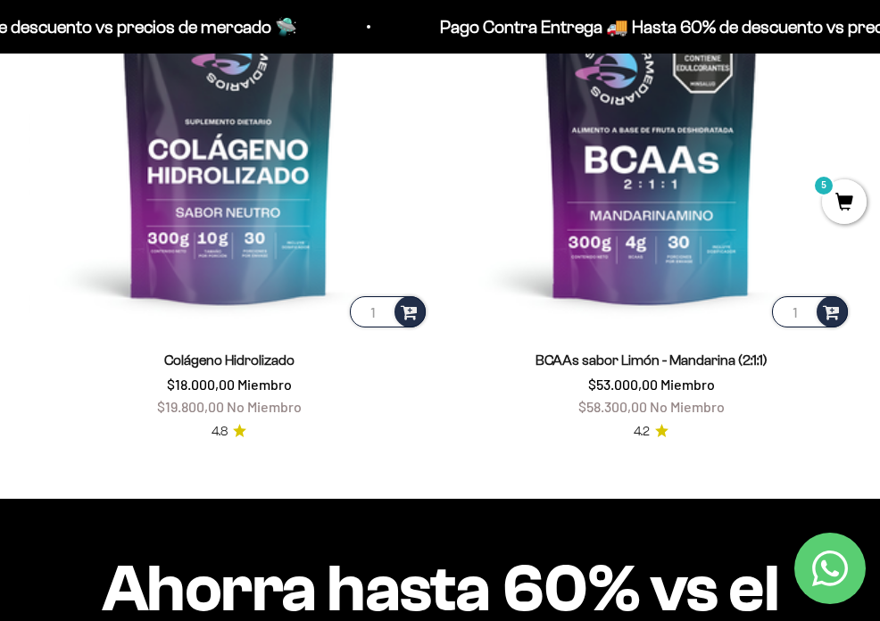
scroll to position [1798, 0]
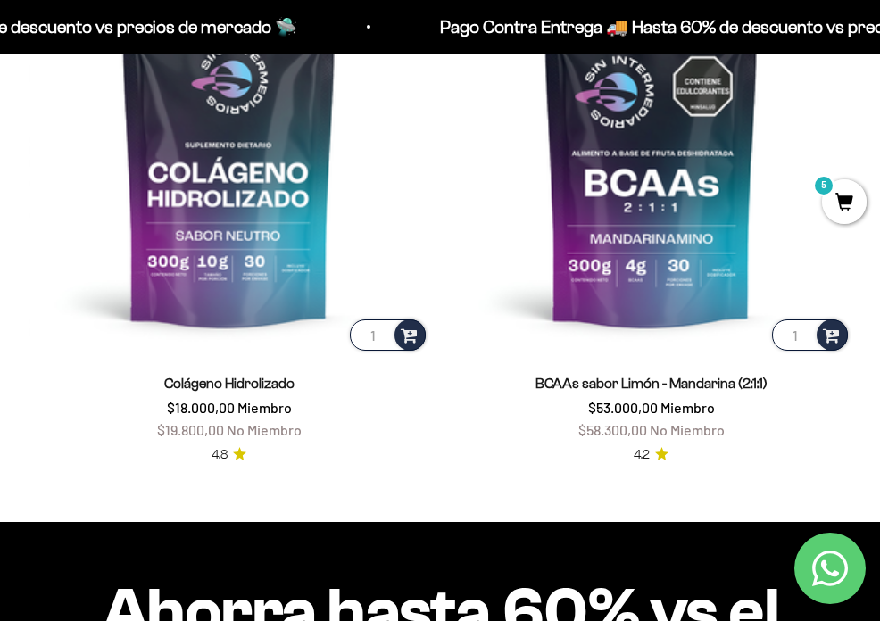
click at [845, 205] on span "5" at bounding box center [844, 201] width 45 height 45
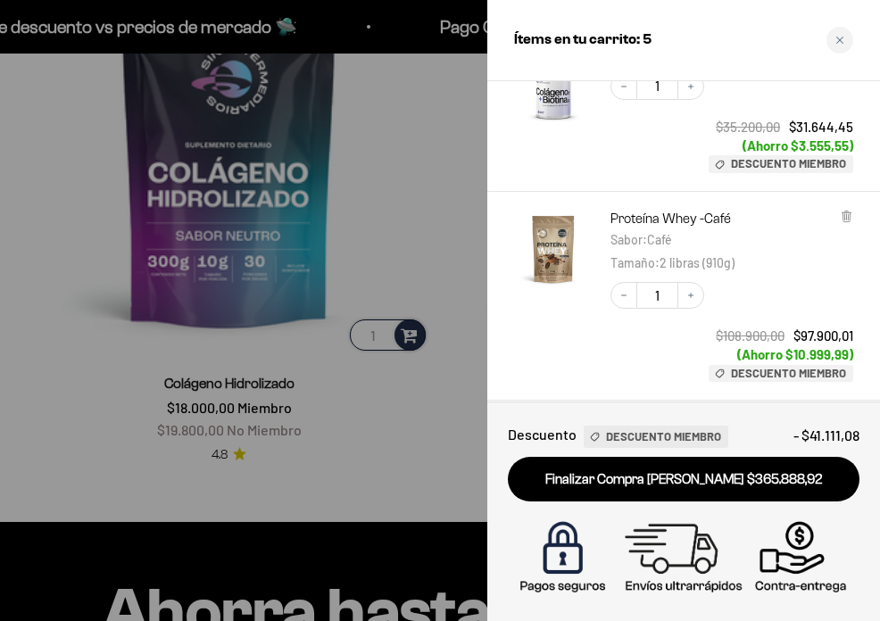
scroll to position [278, 0]
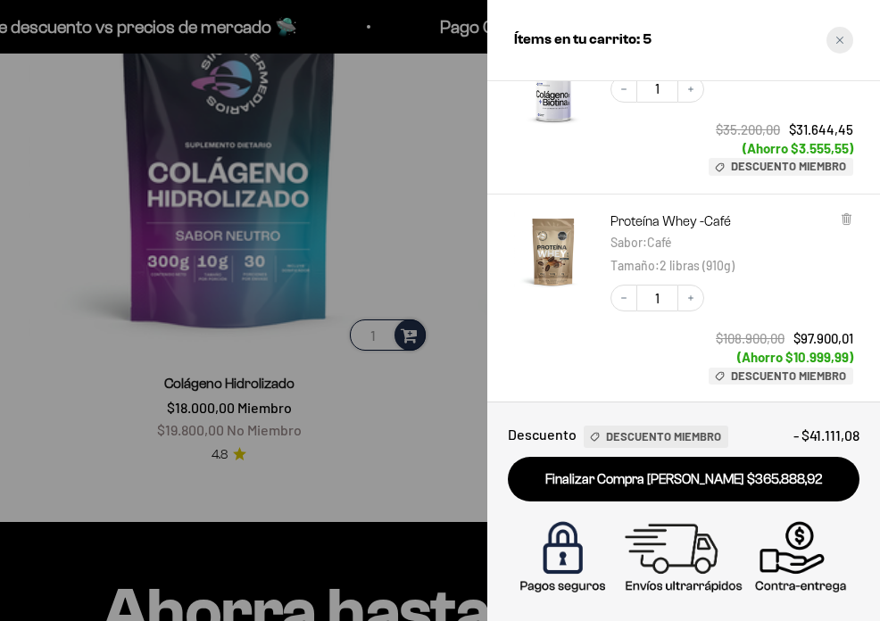
click at [844, 36] on div "Close cart" at bounding box center [839, 40] width 27 height 27
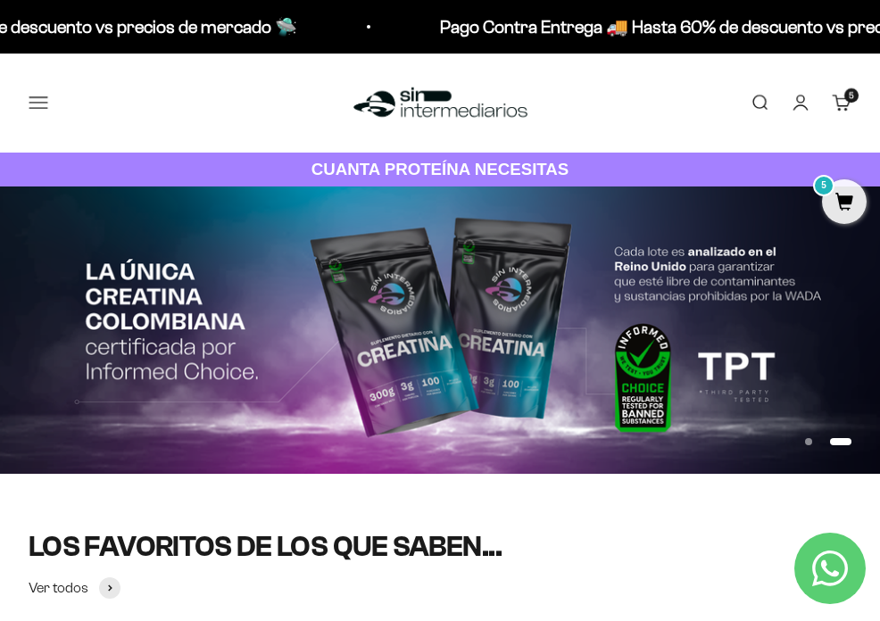
scroll to position [0, 0]
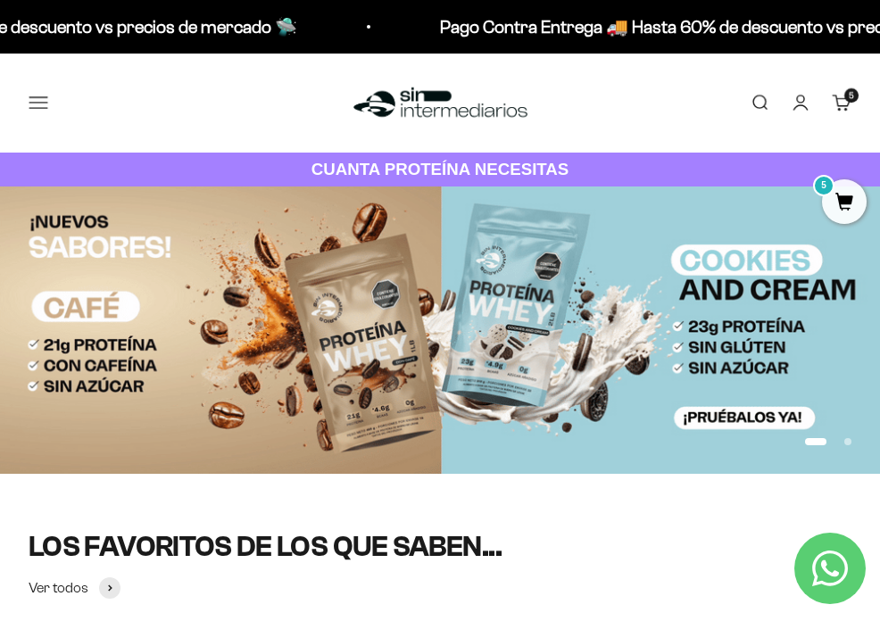
click at [800, 100] on link "Cuenta" at bounding box center [801, 103] width 20 height 20
